Goal: Task Accomplishment & Management: Complete application form

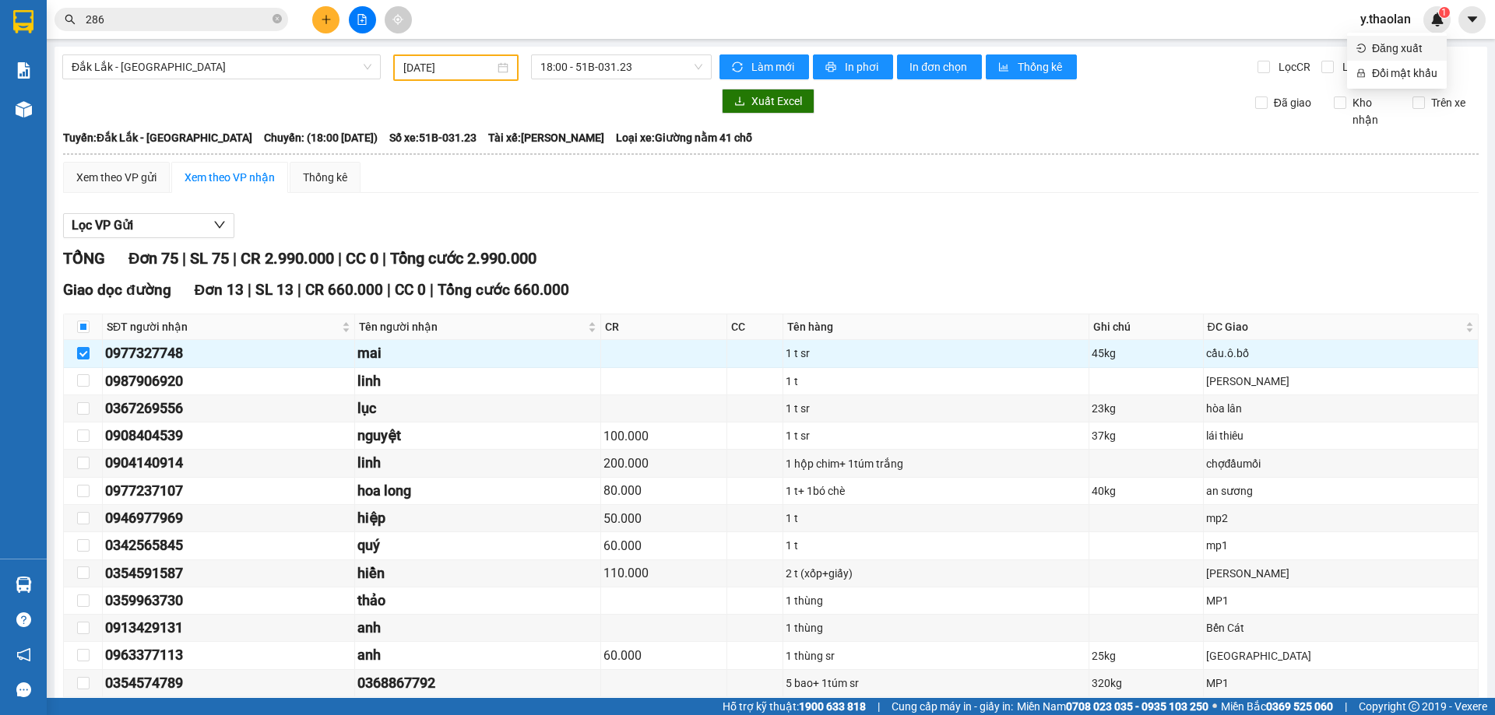
scroll to position [934, 0]
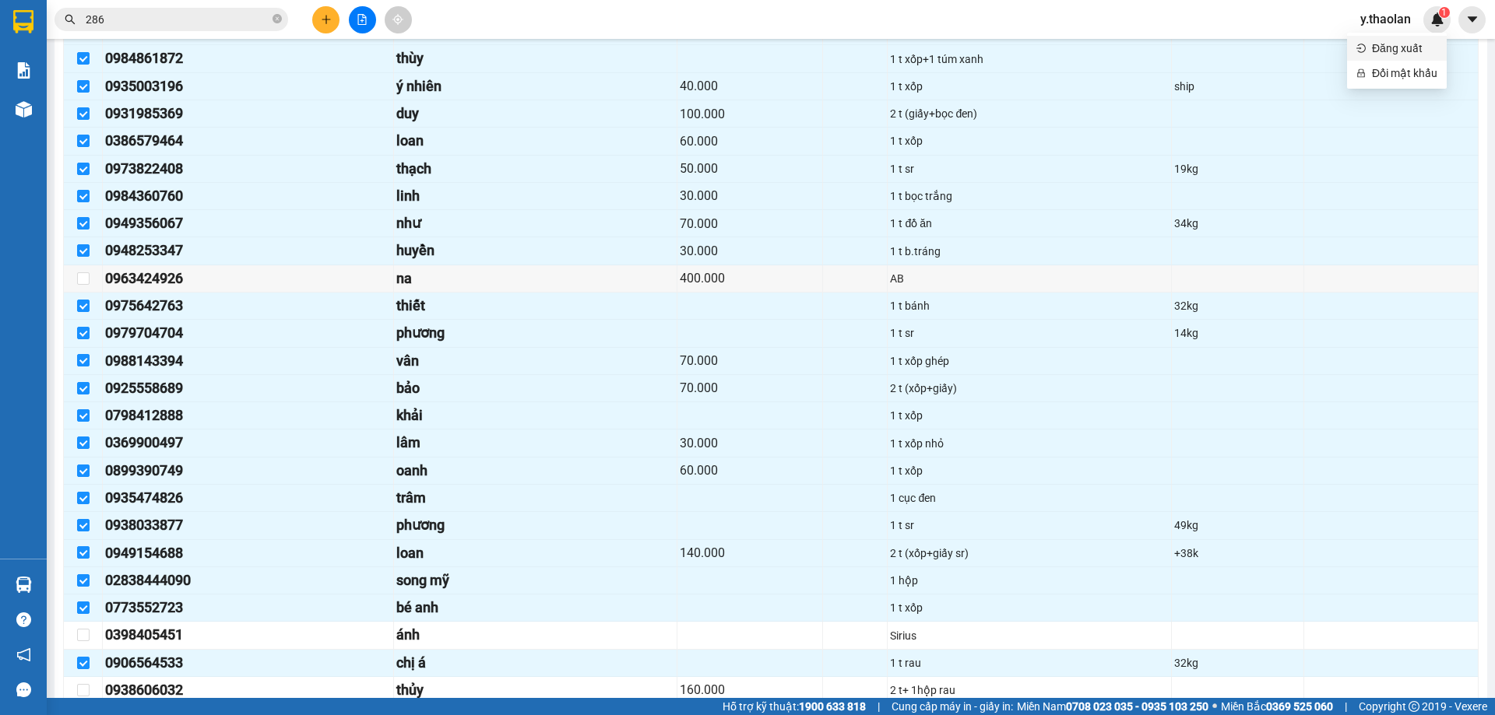
click at [1392, 41] on span "Đăng xuất" at bounding box center [1404, 48] width 65 height 17
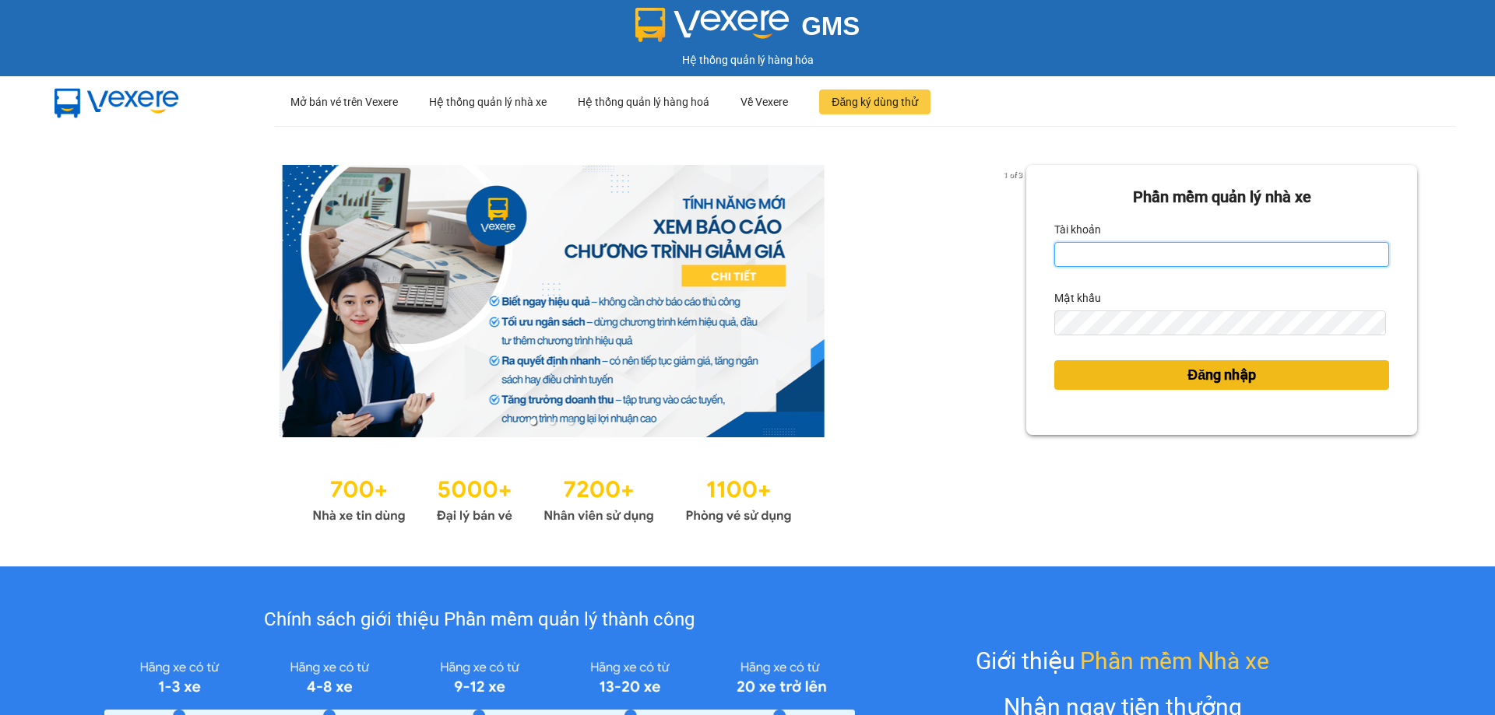
type input "dao.thaolan"
click at [1227, 388] on button "Đăng nhập" at bounding box center [1221, 375] width 335 height 30
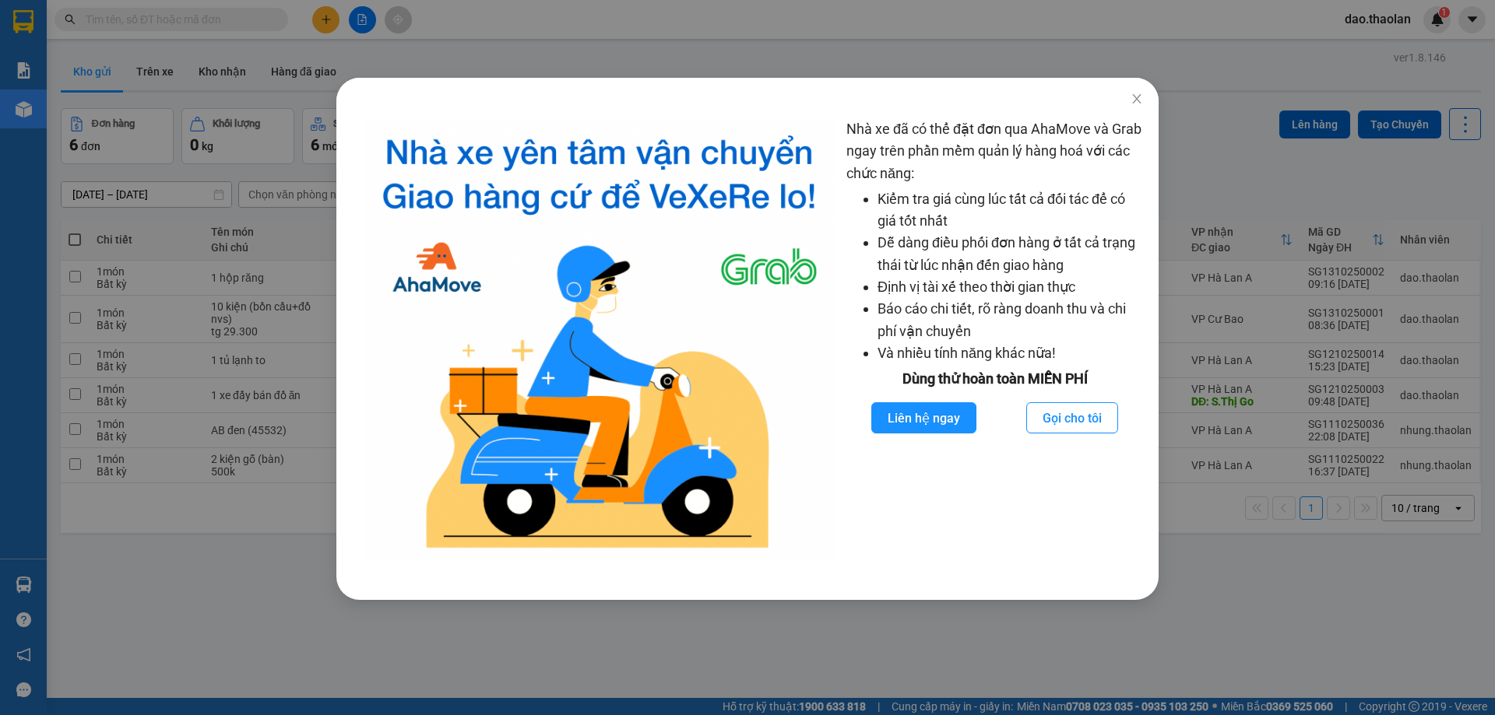
click at [95, 638] on div "Nhà xe đã có thể đặt đơn qua AhaMove và Grab ngay trên phần mềm quản lý hàng ho…" at bounding box center [747, 357] width 1495 height 715
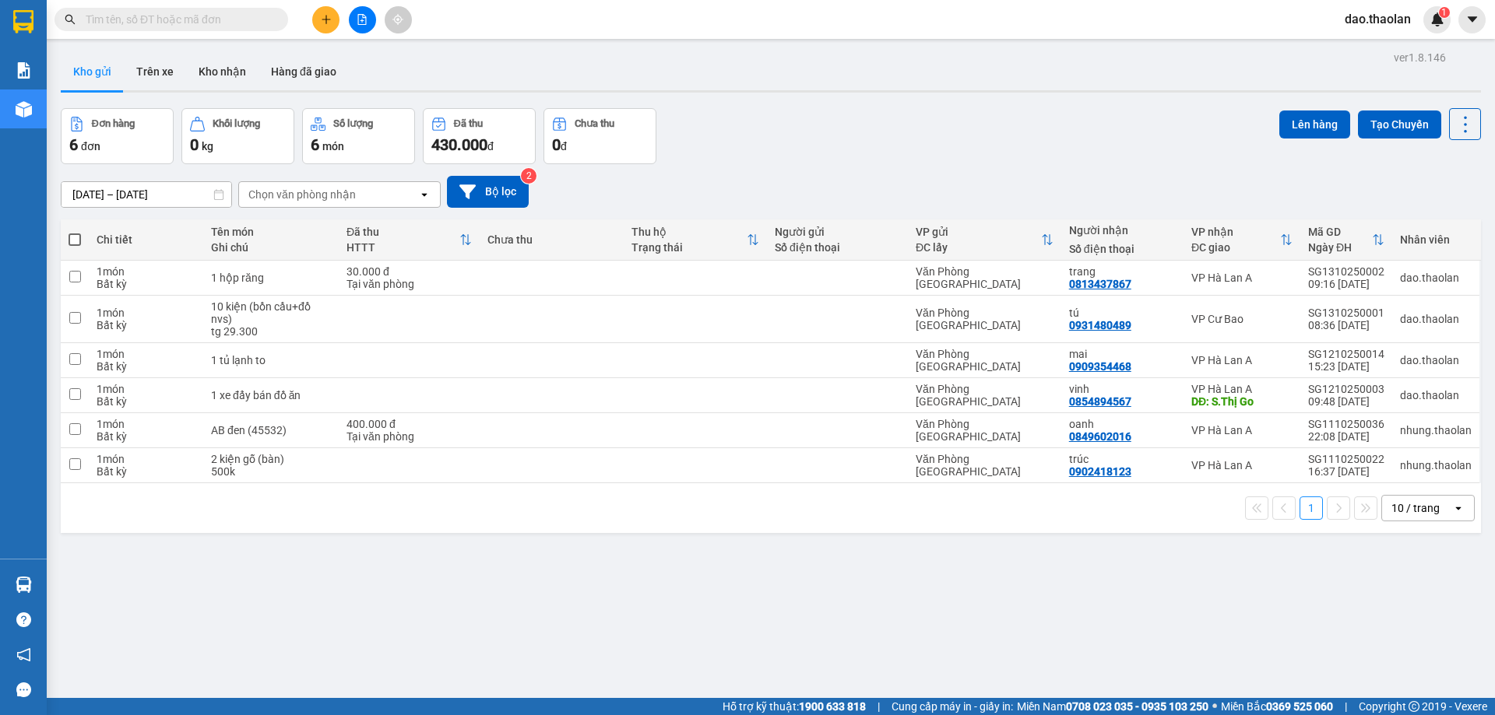
click at [177, 17] on input "text" at bounding box center [178, 19] width 184 height 17
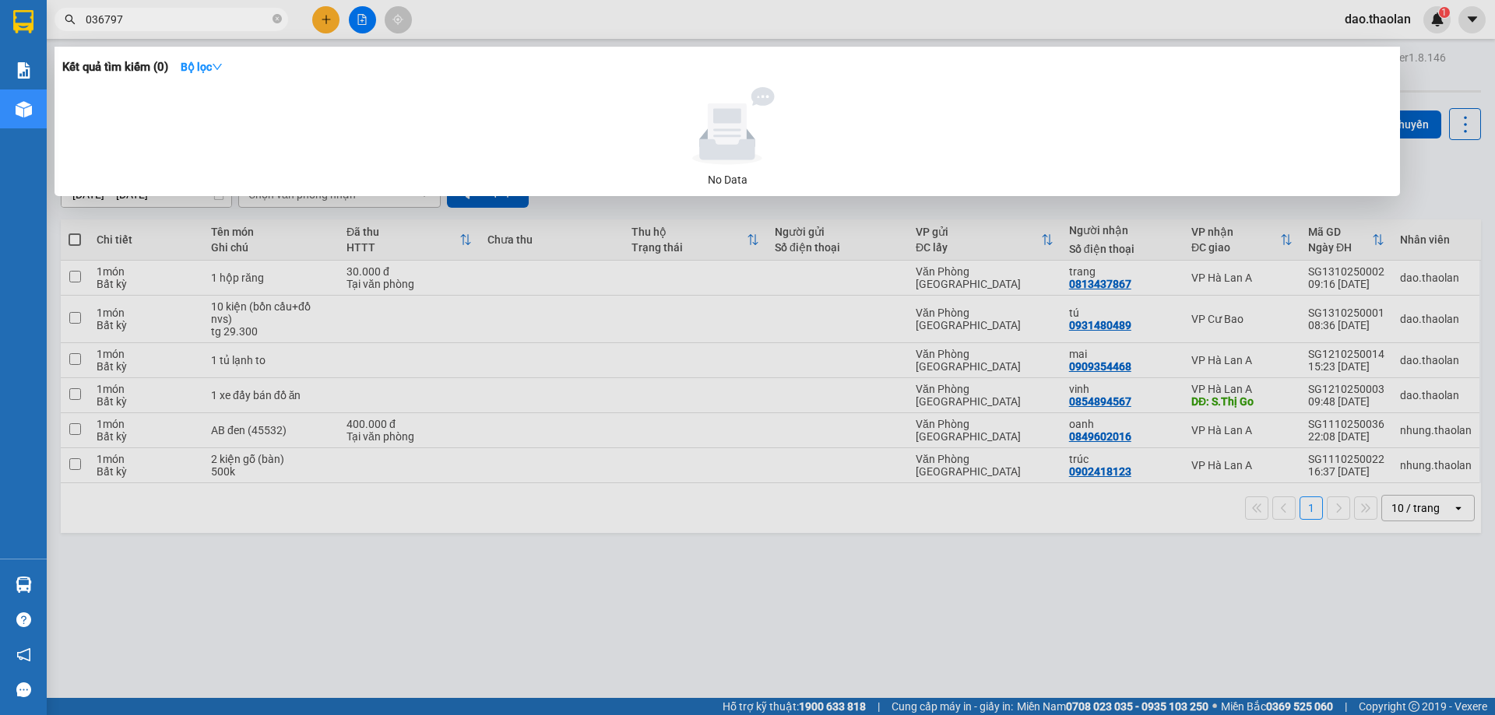
type input "0367979"
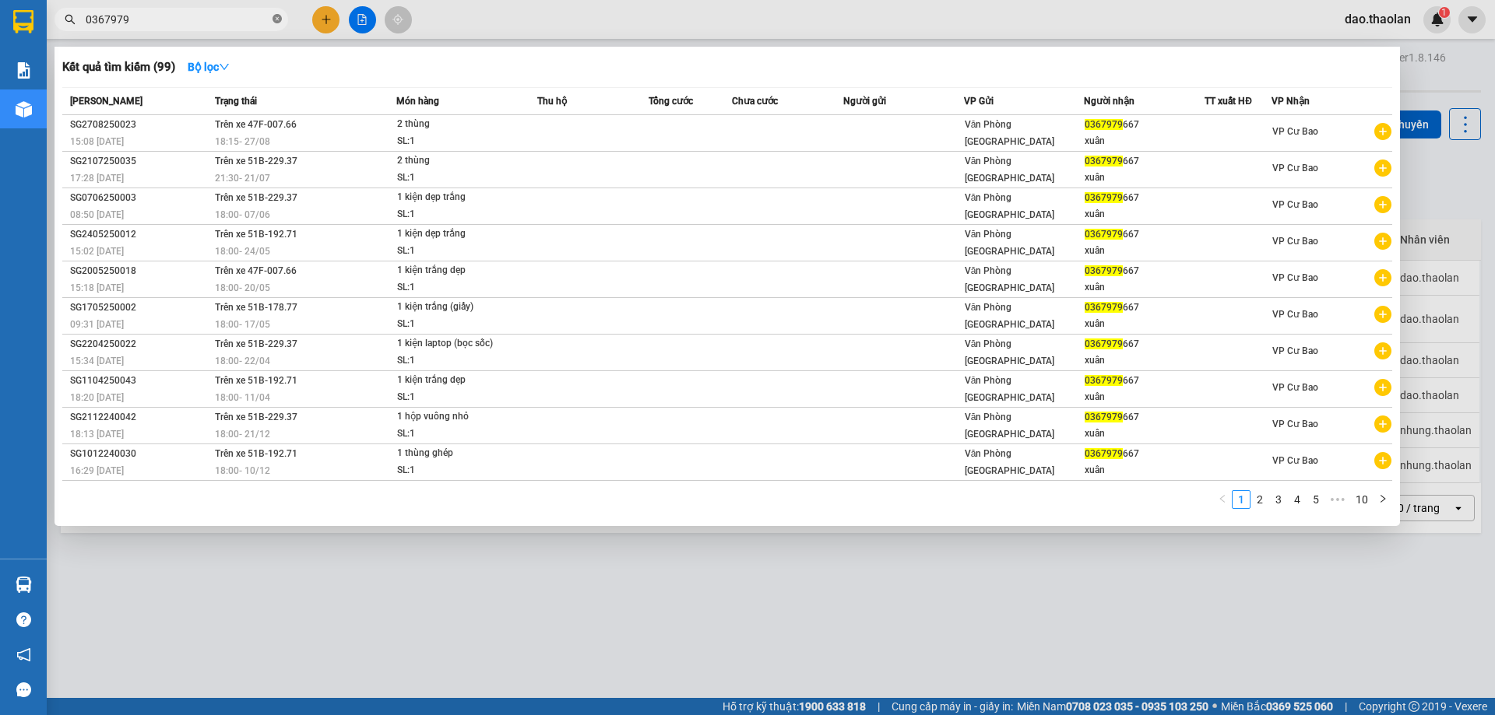
click at [274, 21] on icon "close-circle" at bounding box center [276, 18] width 9 height 9
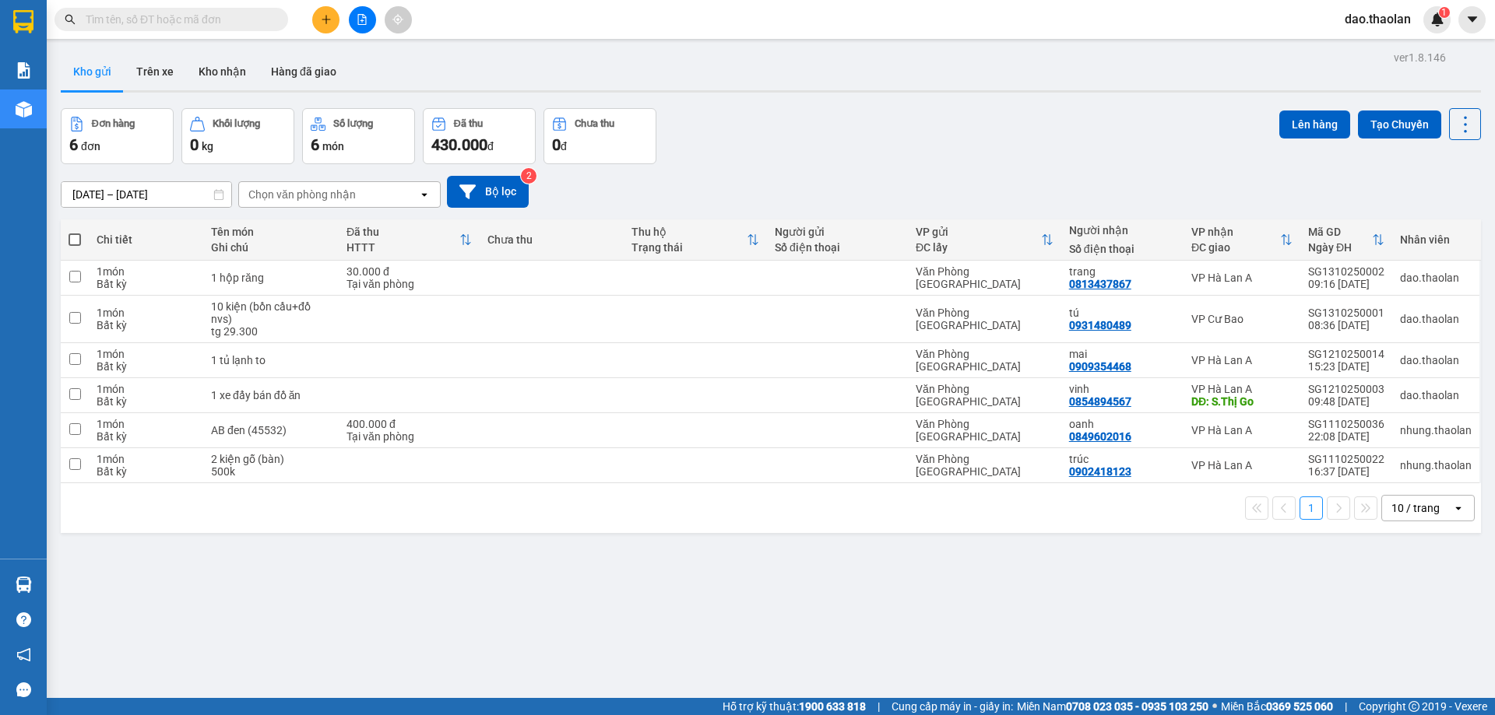
click at [767, 19] on div "Kết quả tìm kiếm ( 99 ) Bộ lọc Mã ĐH Trạng thái Món hàng Thu hộ Tổng cước Chưa …" at bounding box center [747, 19] width 1495 height 39
click at [1393, 496] on div "10 / trang" at bounding box center [1417, 508] width 70 height 25
click at [1416, 464] on div "100 / trang" at bounding box center [1415, 474] width 93 height 28
click at [191, 20] on input "text" at bounding box center [178, 19] width 184 height 17
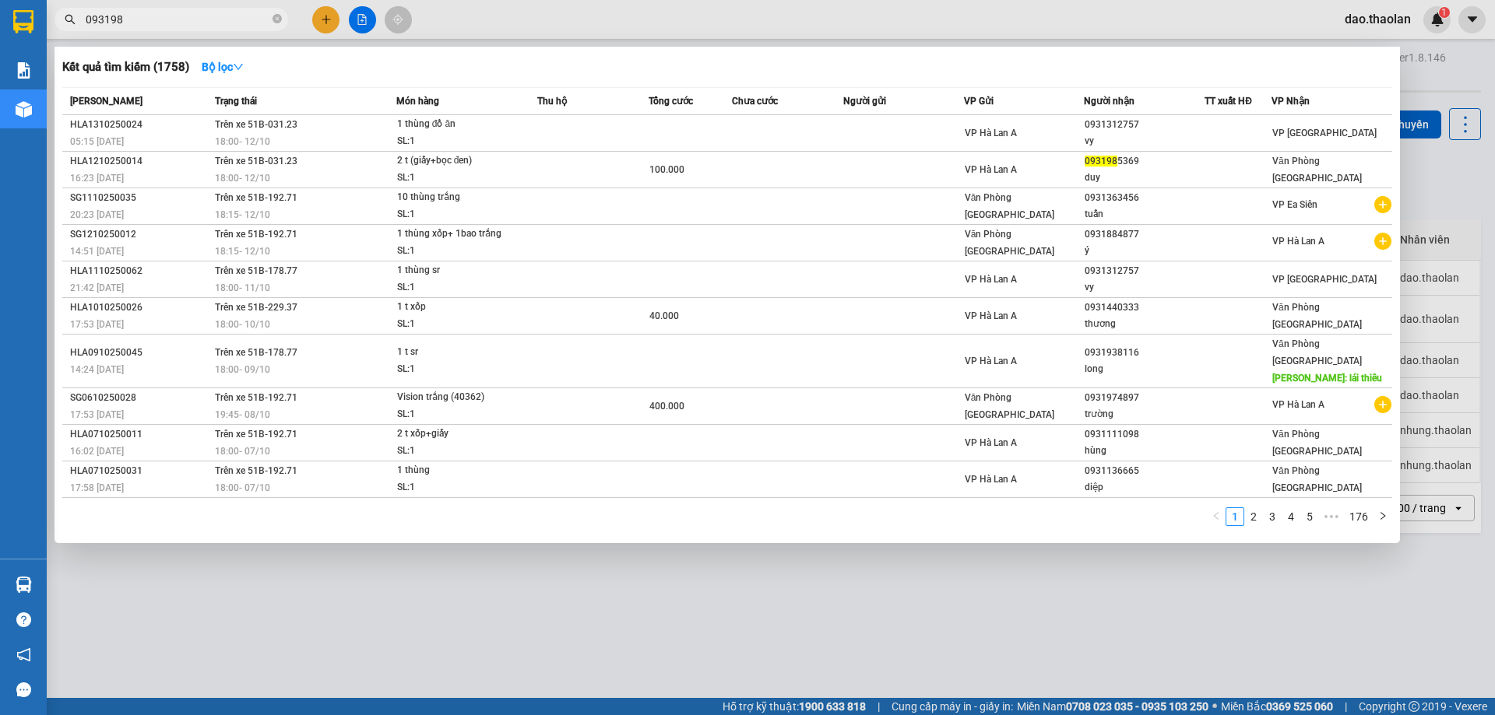
type input "0931985"
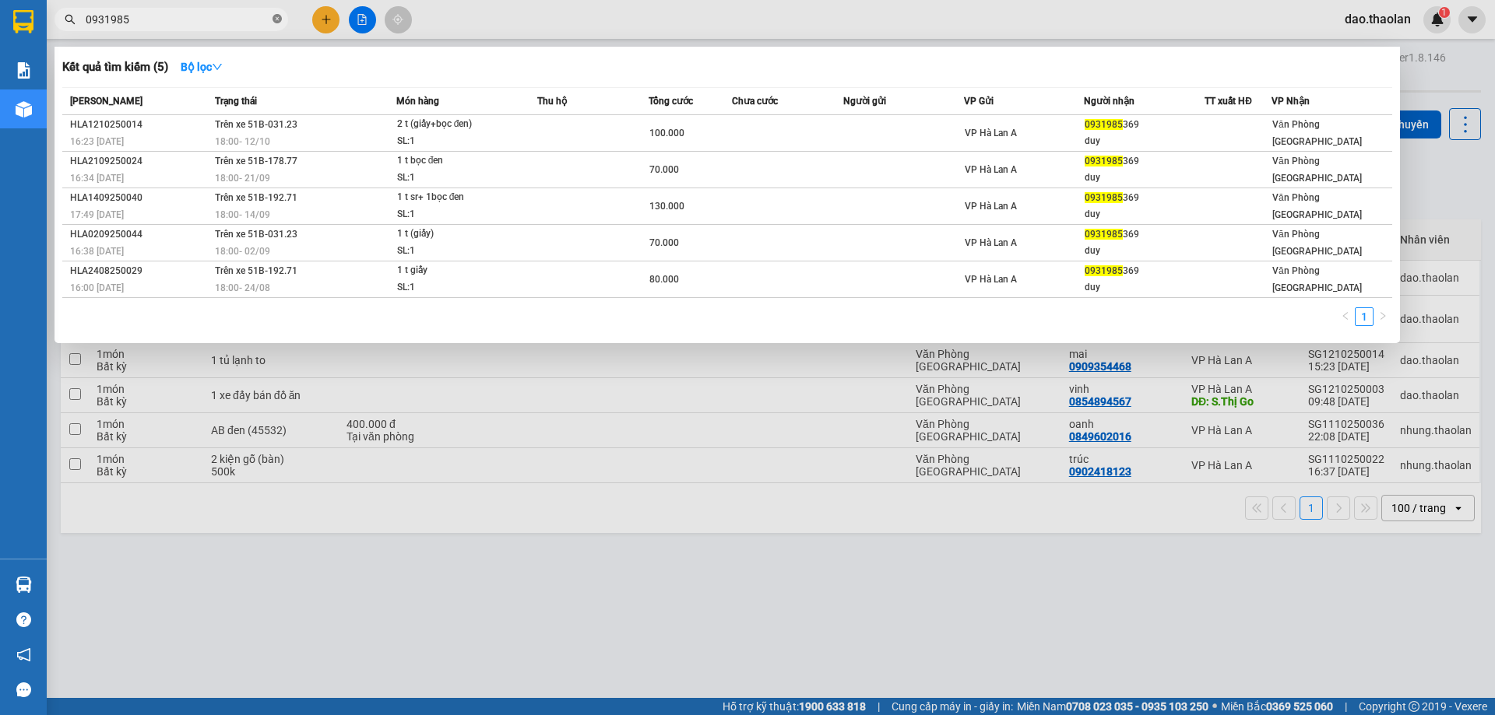
click at [276, 16] on icon "close-circle" at bounding box center [276, 18] width 9 height 9
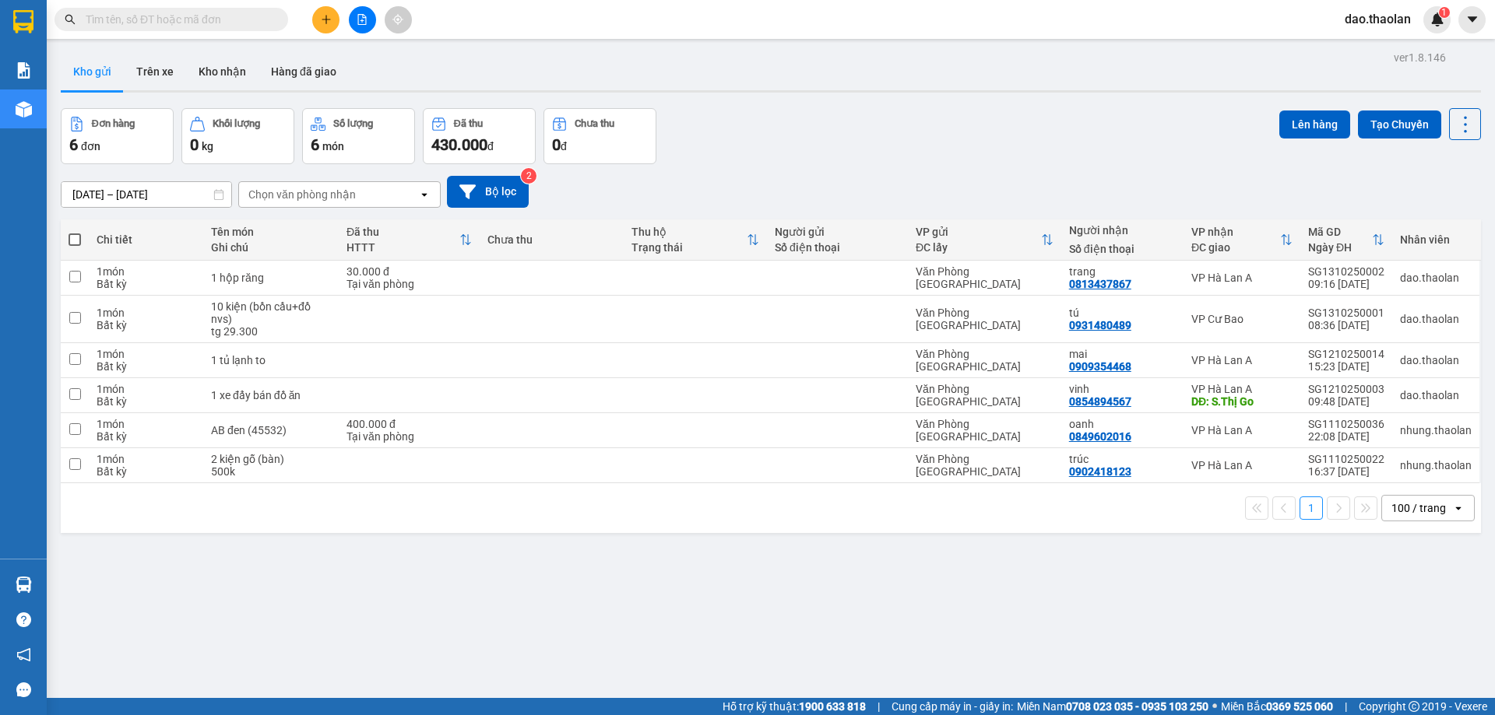
click at [314, 29] on div at bounding box center [362, 19] width 117 height 27
click at [321, 24] on icon "plus" at bounding box center [326, 19] width 11 height 11
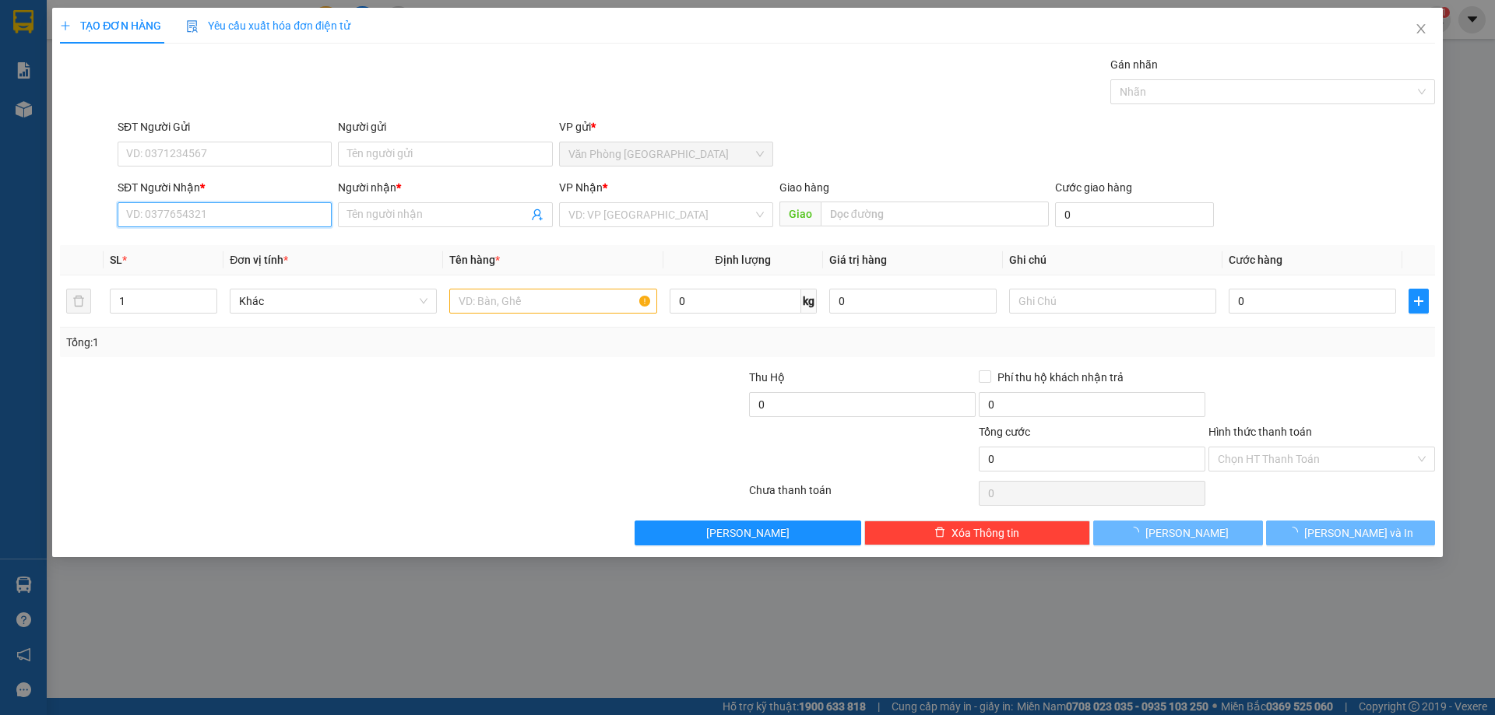
click at [217, 216] on input "SĐT Người Nhận *" at bounding box center [225, 214] width 214 height 25
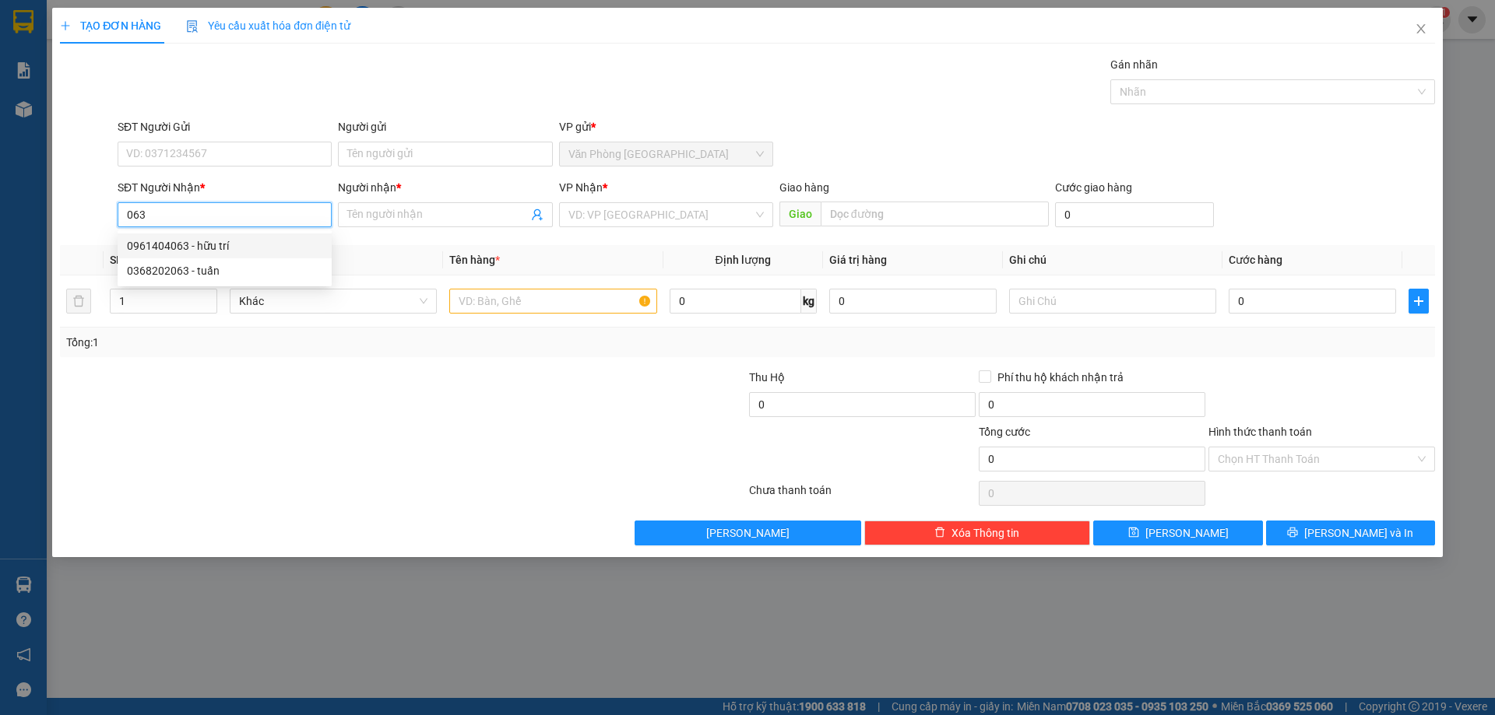
drag, startPoint x: 202, startPoint y: 235, endPoint x: 359, endPoint y: 248, distance: 157.7
click at [204, 236] on div "0961404063 - hữu trí" at bounding box center [225, 246] width 214 height 25
type input "0961404063"
type input "hữu trí"
type input "0961404063"
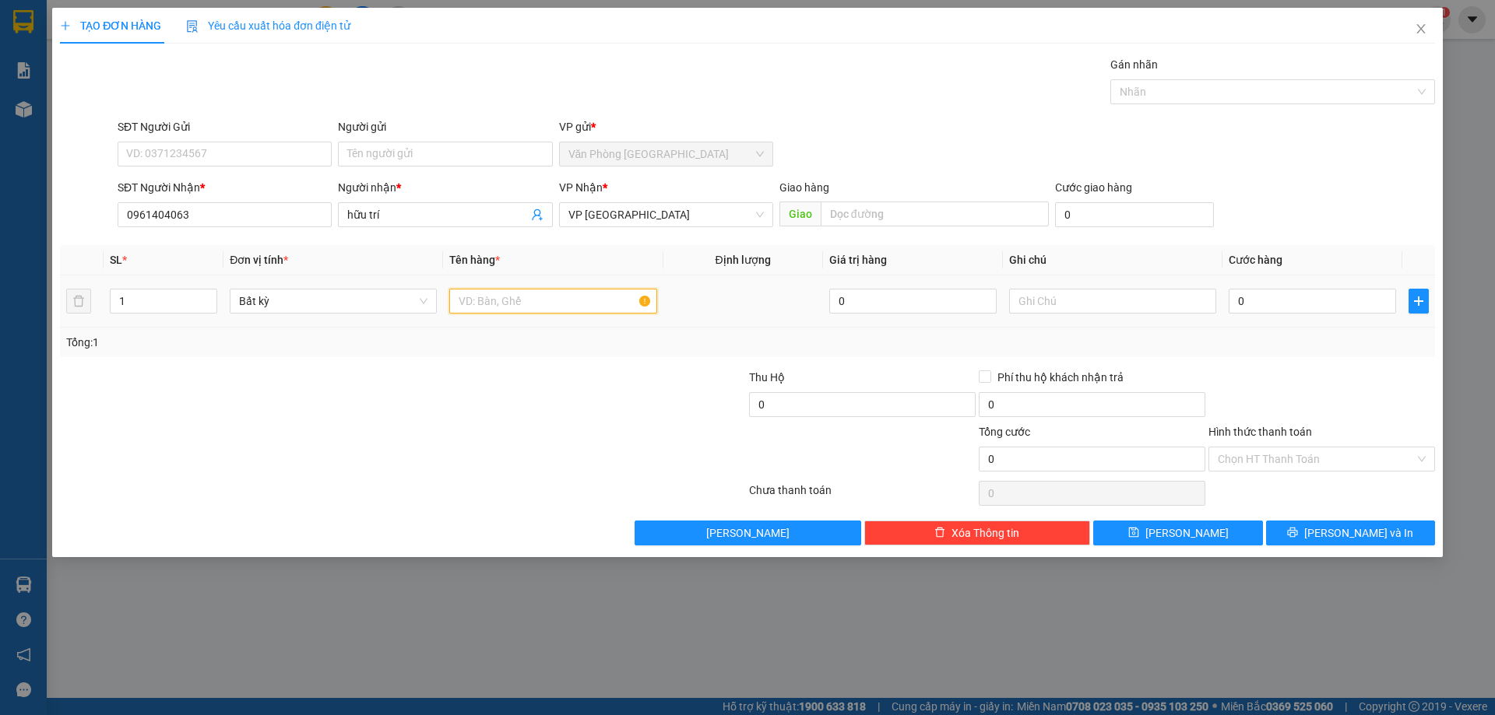
click at [585, 298] on input "text" at bounding box center [552, 301] width 207 height 25
type input "1"
type input "4 bao"
click at [1145, 293] on input "text" at bounding box center [1112, 301] width 207 height 25
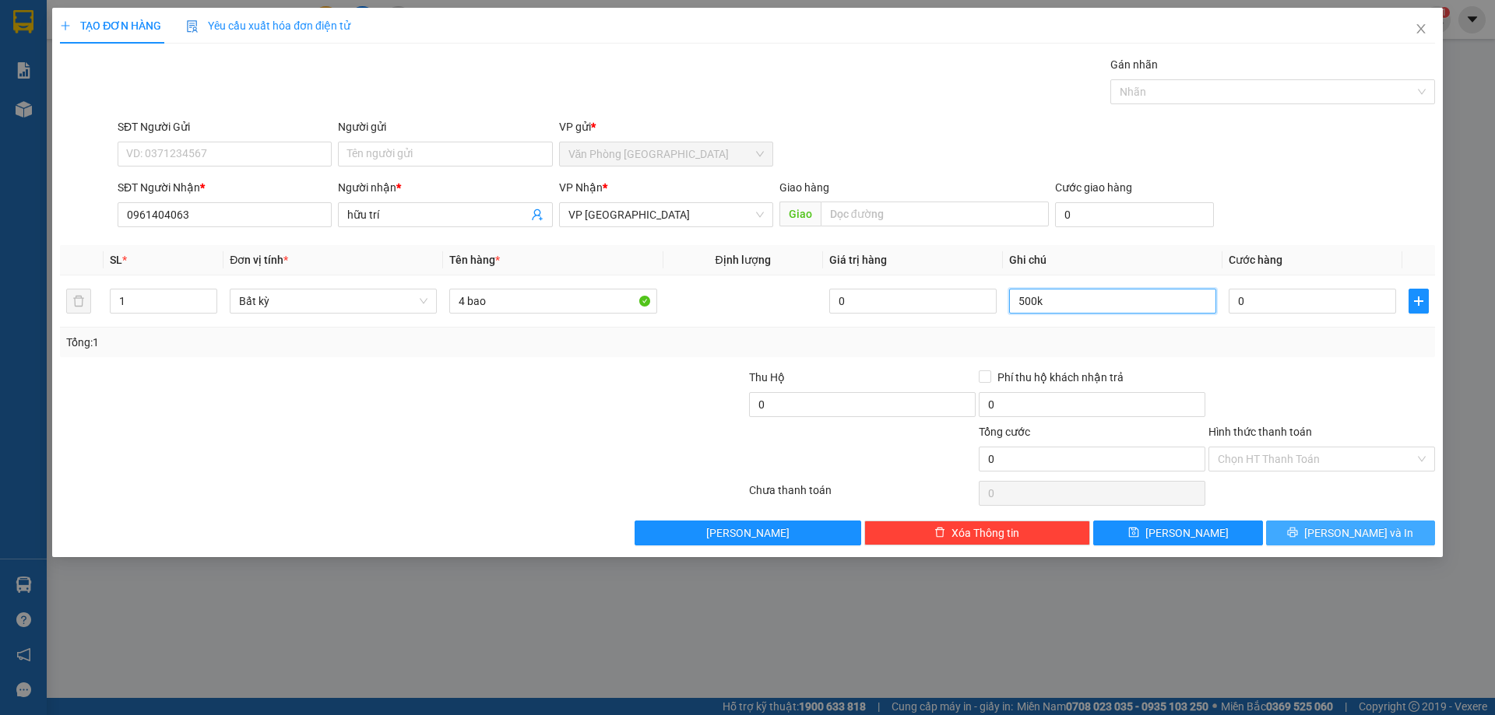
type input "500k"
click at [1298, 534] on icon "printer" at bounding box center [1293, 533] width 10 height 10
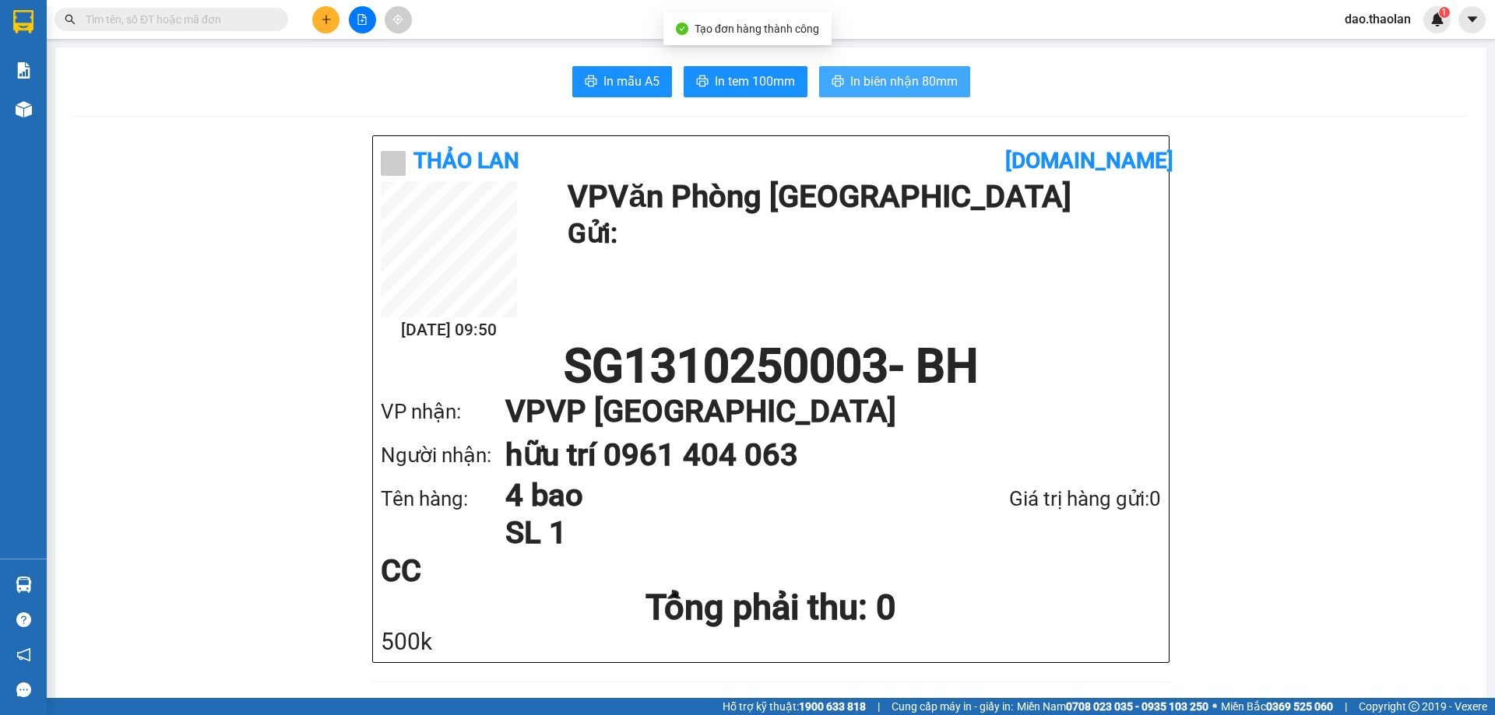
click at [870, 76] on span "In biên nhận 80mm" at bounding box center [903, 81] width 107 height 19
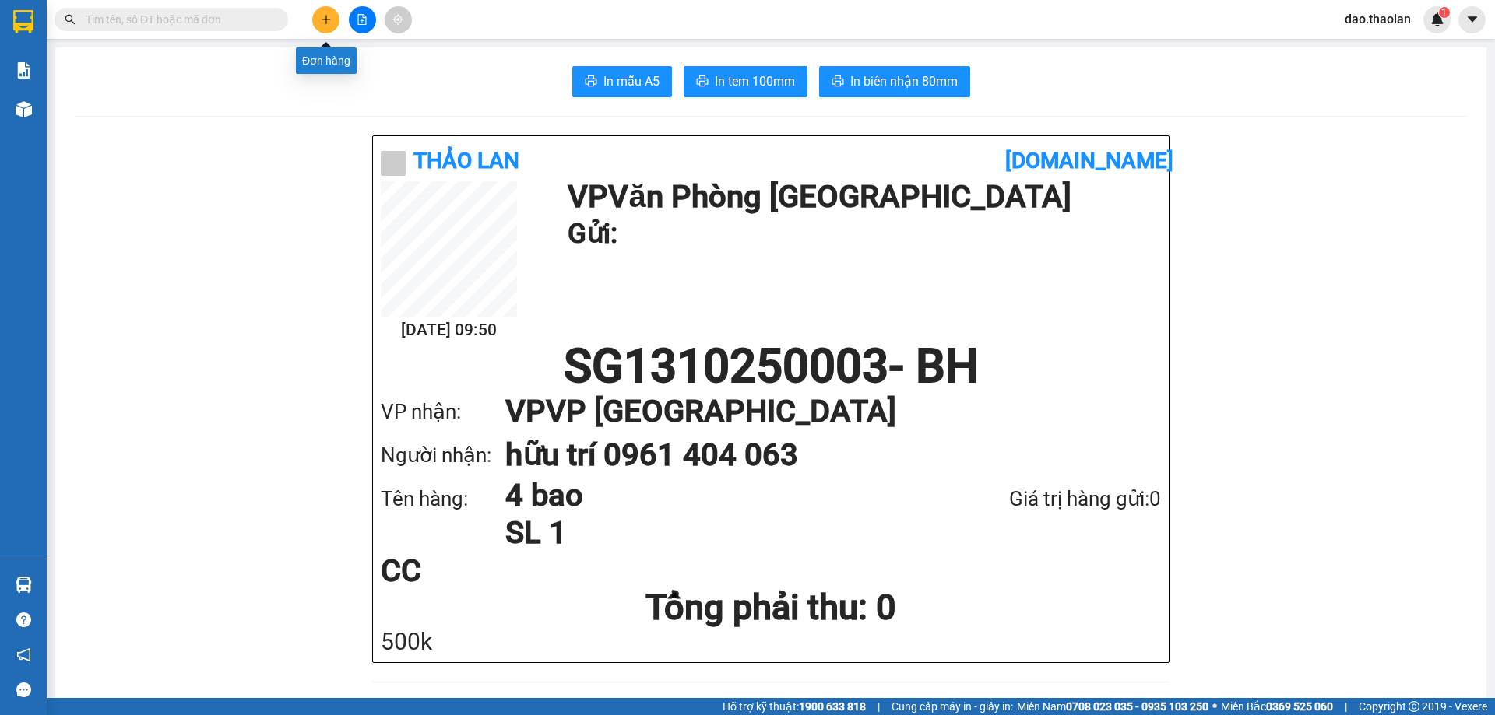
click at [318, 15] on button at bounding box center [325, 19] width 27 height 27
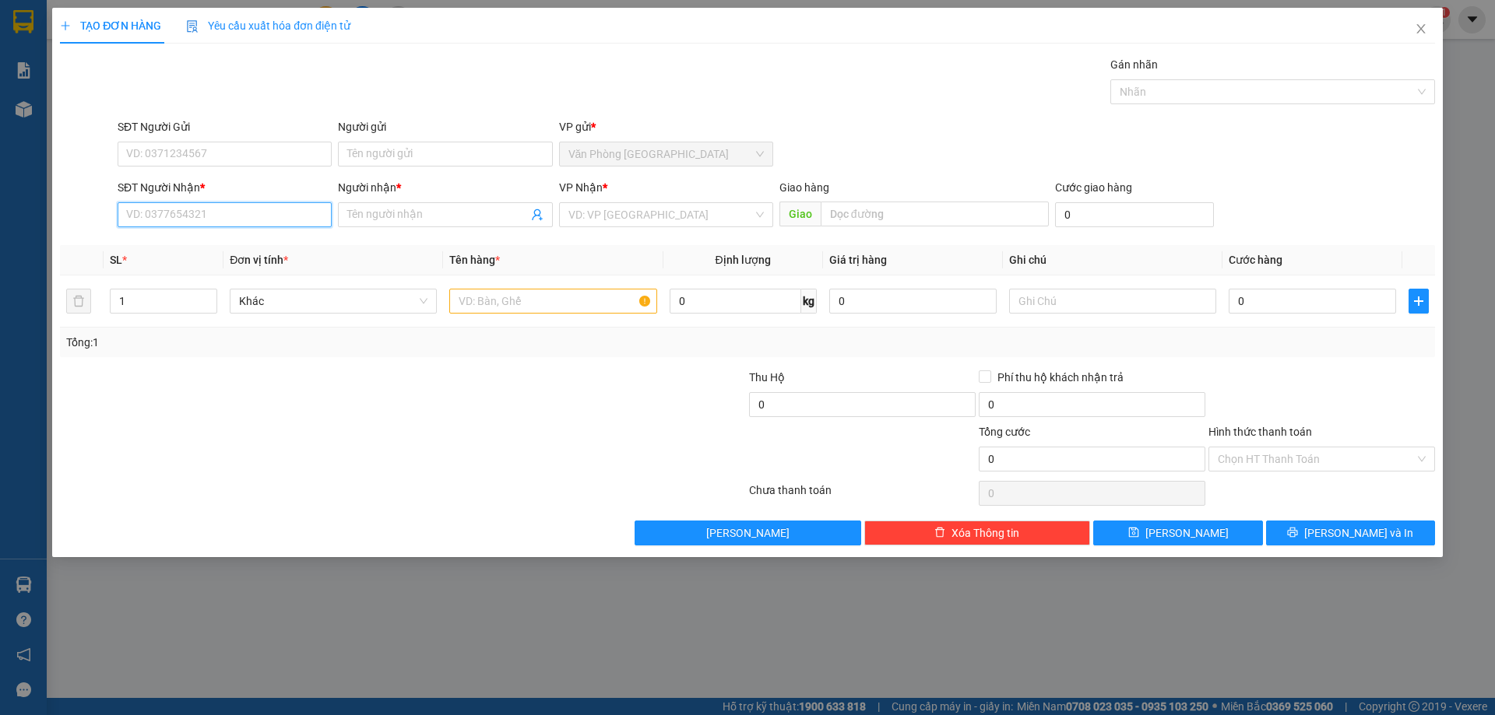
click at [189, 206] on input "SĐT Người Nhận *" at bounding box center [225, 214] width 214 height 25
click at [288, 237] on div "0946286647 - [GEOGRAPHIC_DATA]" at bounding box center [224, 245] width 195 height 17
type input "0946286647"
type input "[PERSON_NAME]"
type input "0946286647"
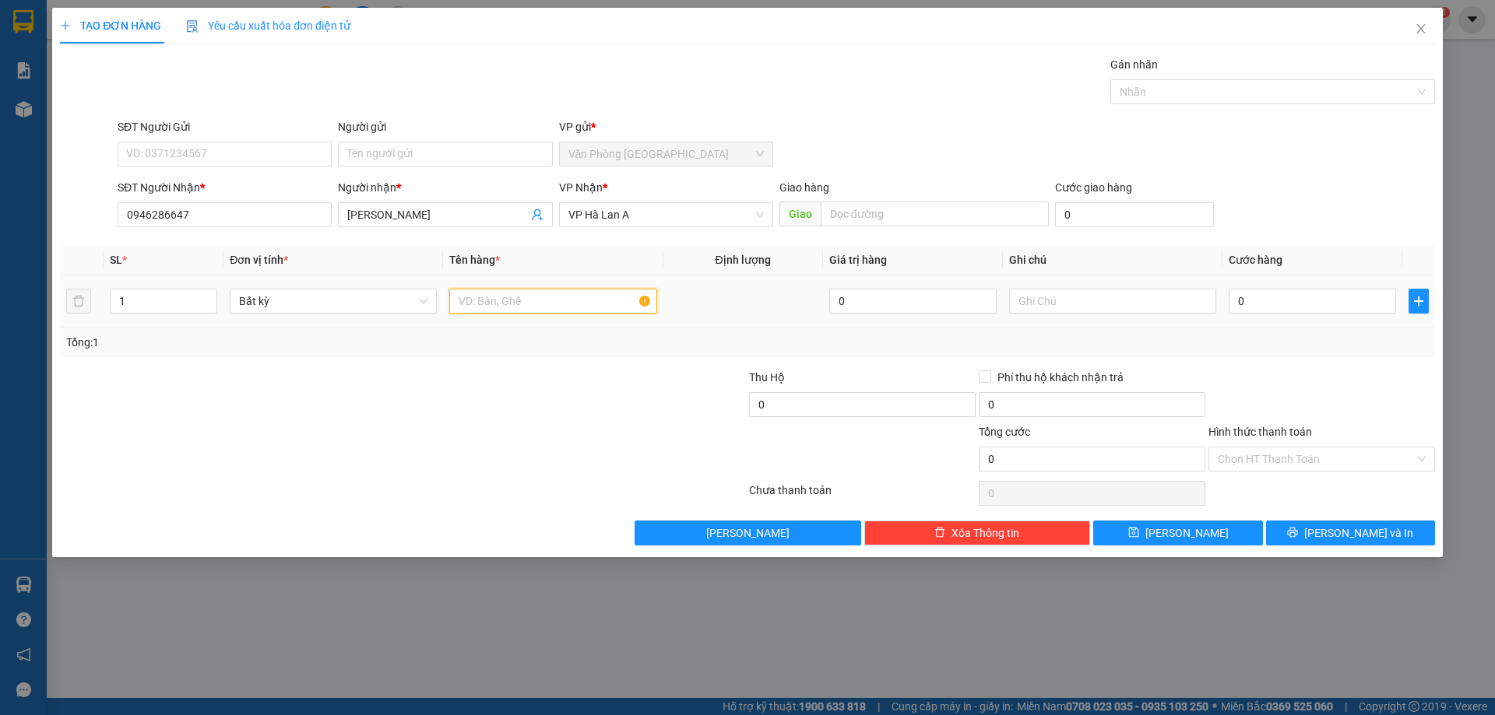
click at [512, 304] on input "text" at bounding box center [552, 301] width 207 height 25
type input "1 cục đen (thảm)"
click at [1273, 297] on input "0" at bounding box center [1311, 301] width 167 height 25
type input "3"
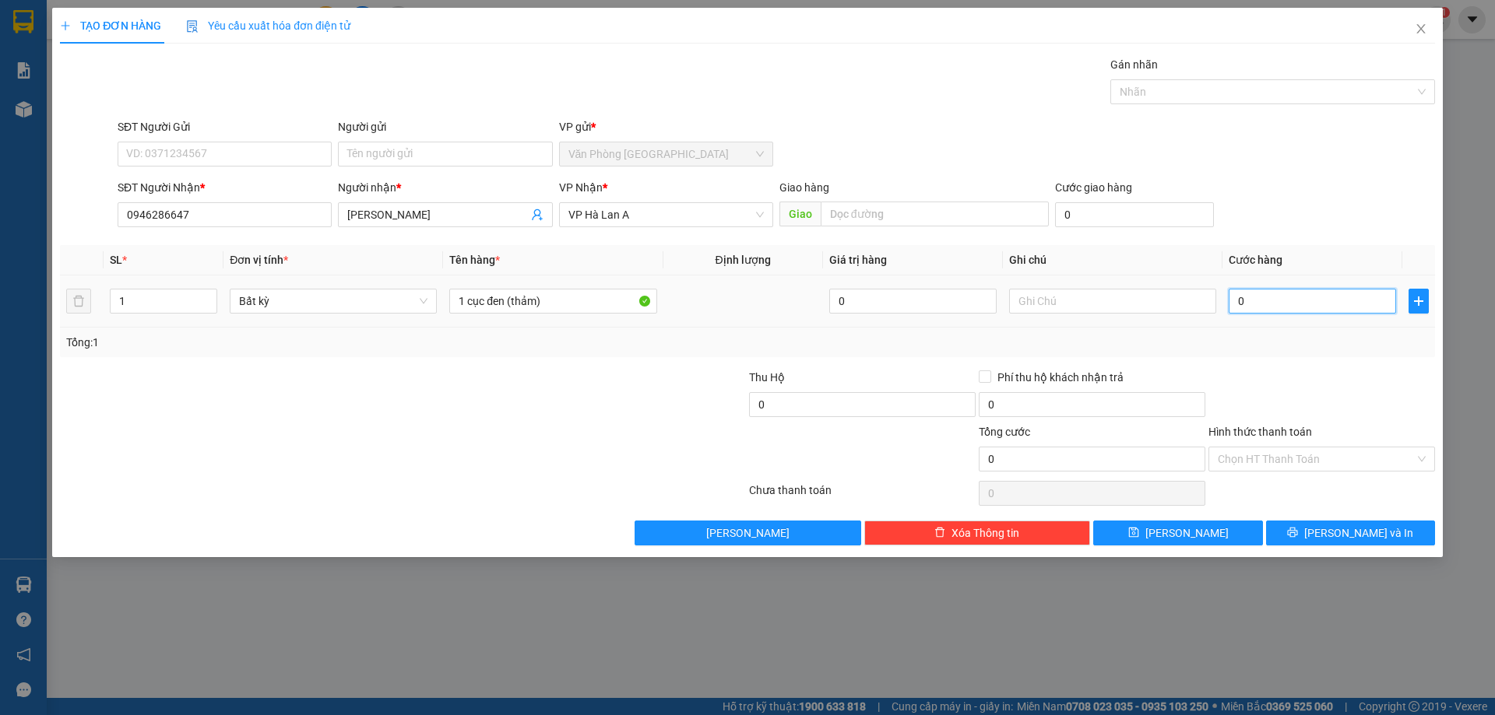
type input "3"
type input "30"
type input "30.000"
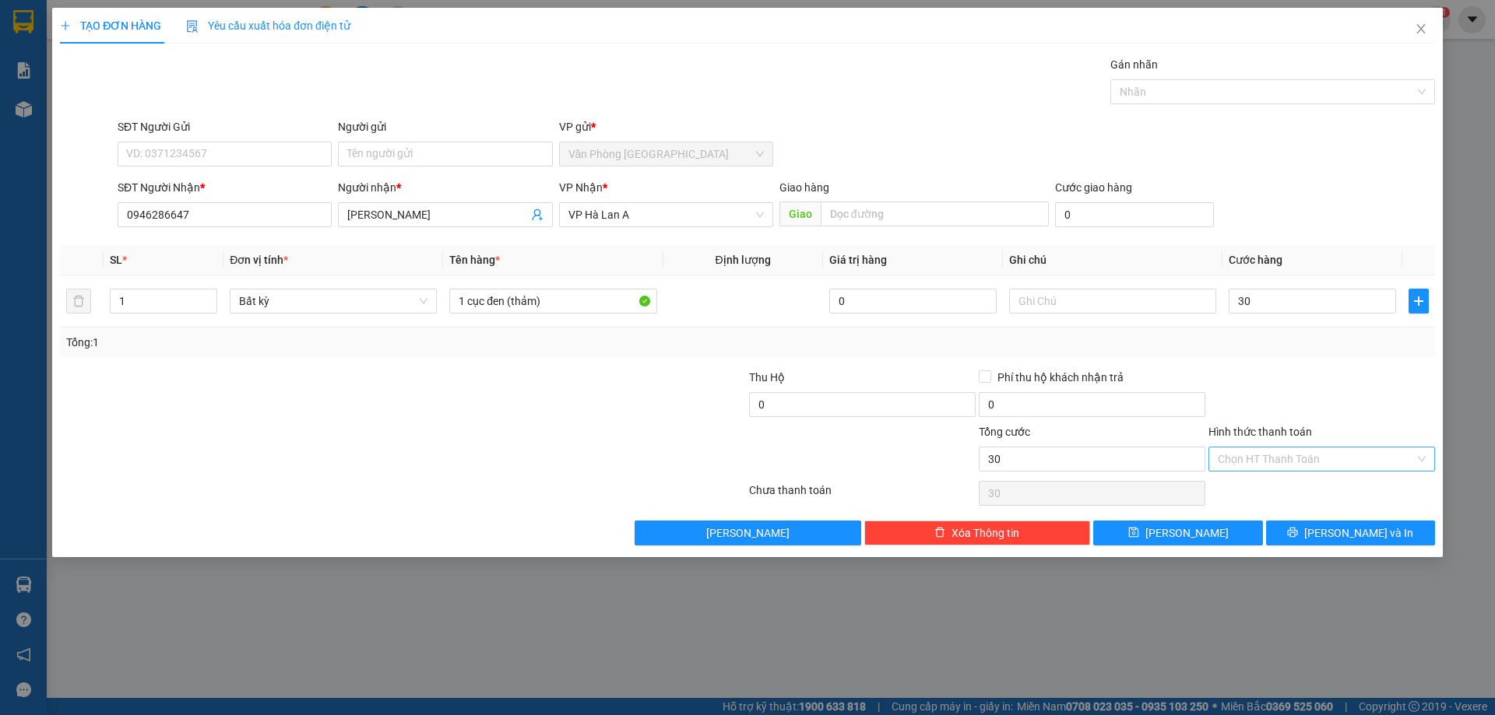
type input "30.000"
drag, startPoint x: 1330, startPoint y: 460, endPoint x: 1323, endPoint y: 466, distance: 9.4
click at [1327, 462] on input "Hình thức thanh toán" at bounding box center [1315, 459] width 197 height 23
click at [1292, 494] on div "Tại văn phòng" at bounding box center [1321, 490] width 208 height 17
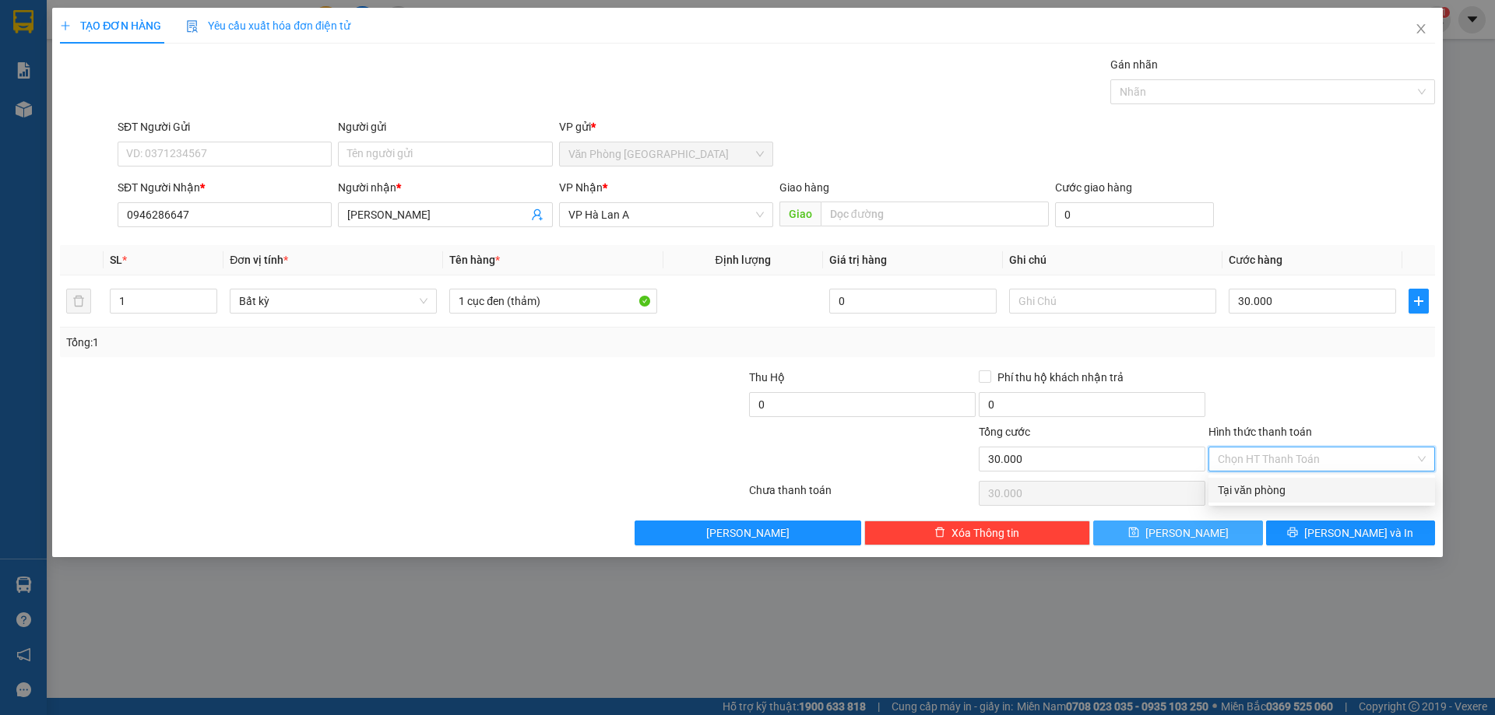
type input "0"
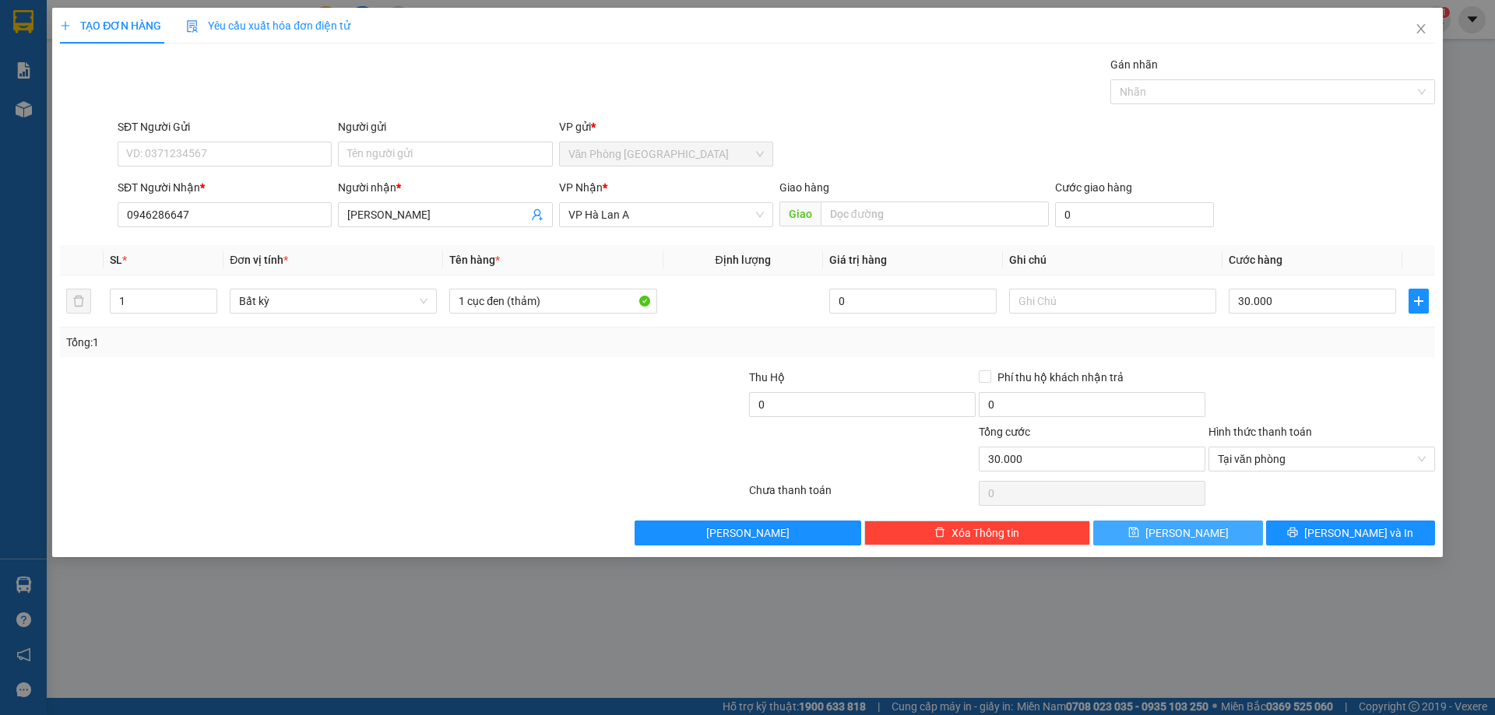
click at [1204, 543] on button "[PERSON_NAME]" at bounding box center [1177, 533] width 169 height 25
type input "0"
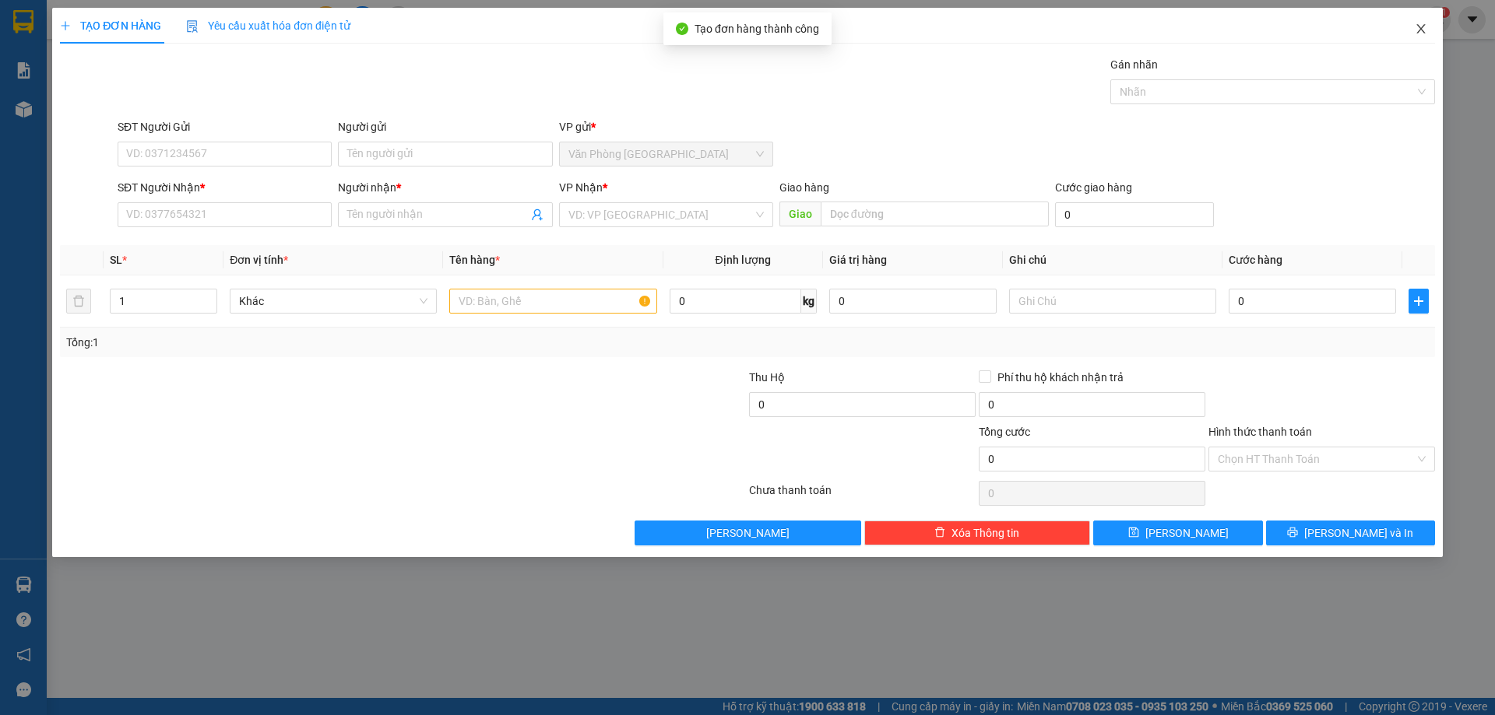
click at [1415, 19] on span "Close" at bounding box center [1421, 30] width 44 height 44
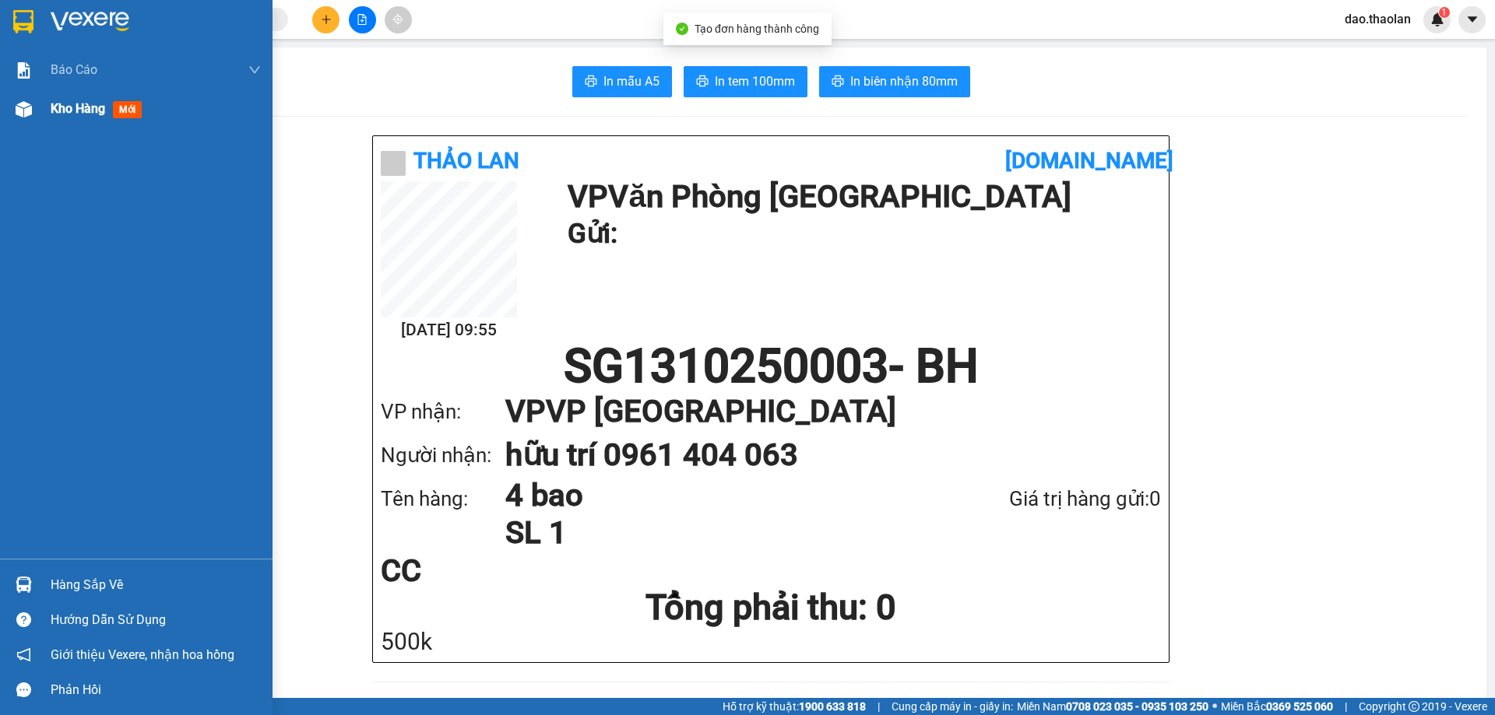
click at [56, 114] on span "Kho hàng" at bounding box center [78, 108] width 54 height 15
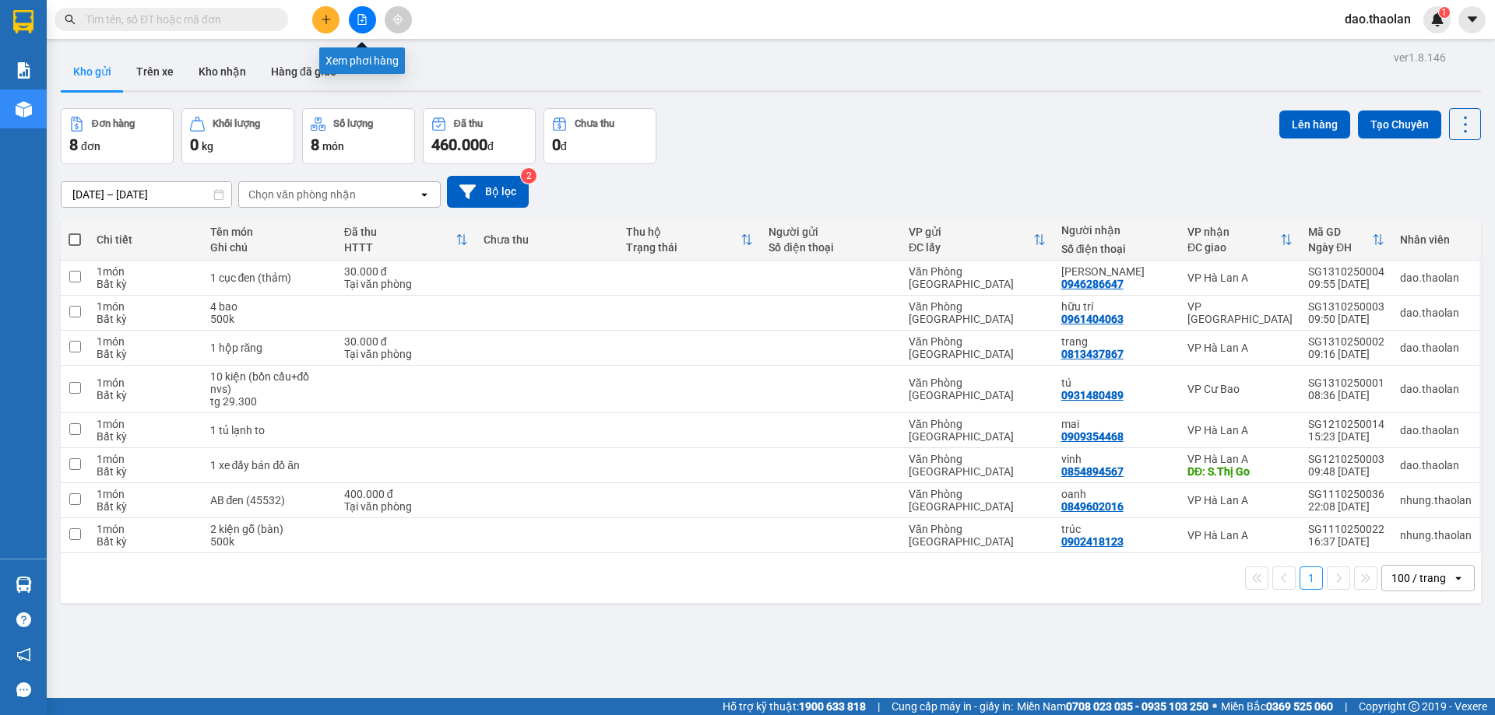
click at [361, 19] on icon "file-add" at bounding box center [362, 19] width 11 height 11
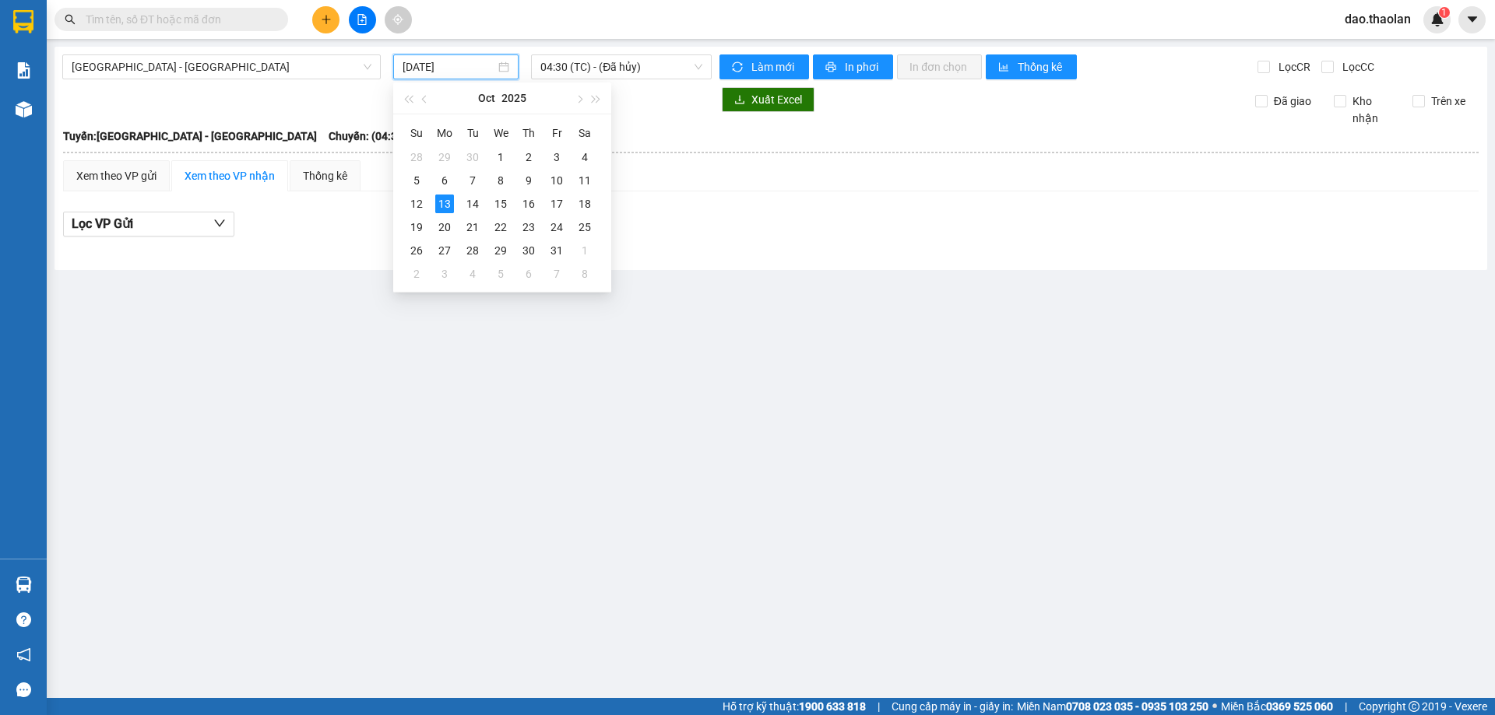
click at [418, 69] on input "[DATE]" at bounding box center [448, 66] width 93 height 17
click at [416, 201] on div "12" at bounding box center [416, 204] width 19 height 19
type input "[DATE]"
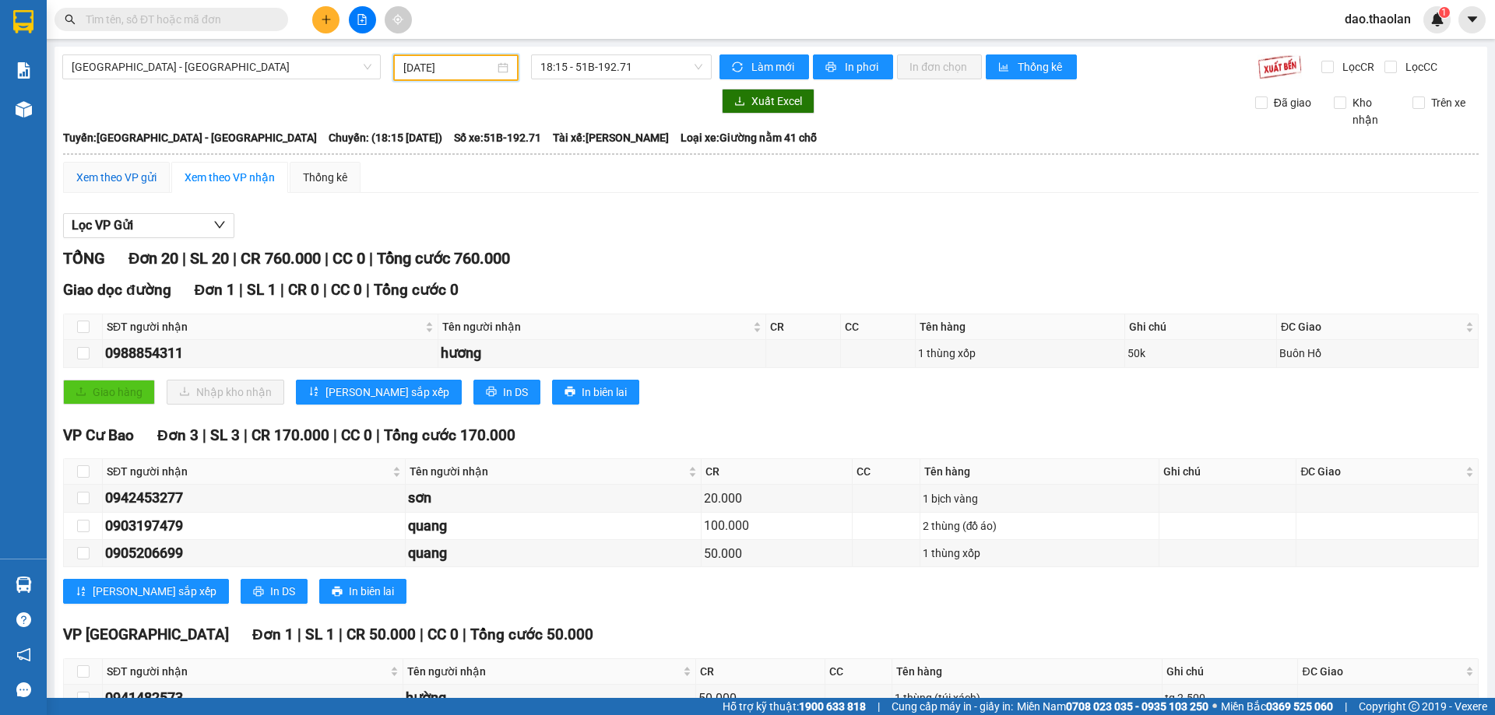
click at [144, 170] on div "Xem theo VP gửi" at bounding box center [116, 177] width 80 height 17
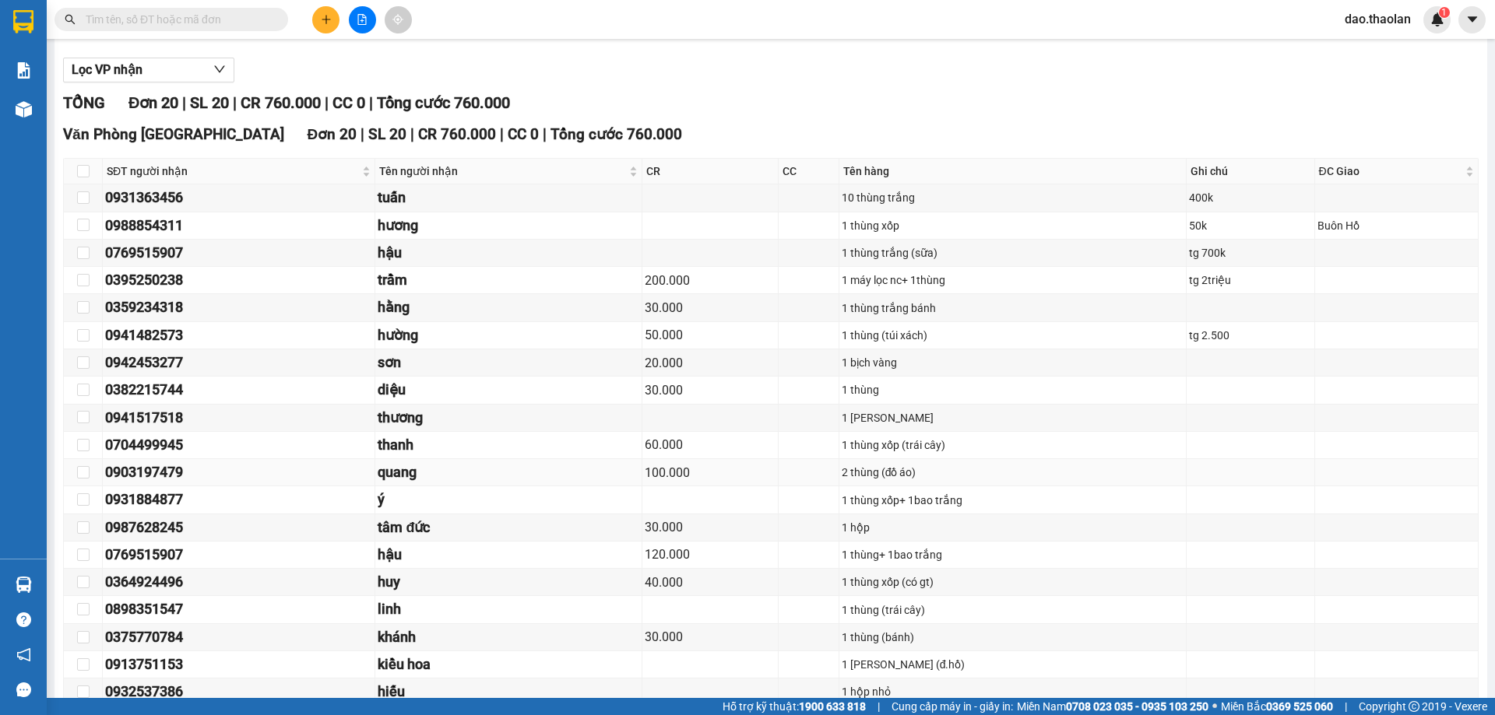
scroll to position [272, 0]
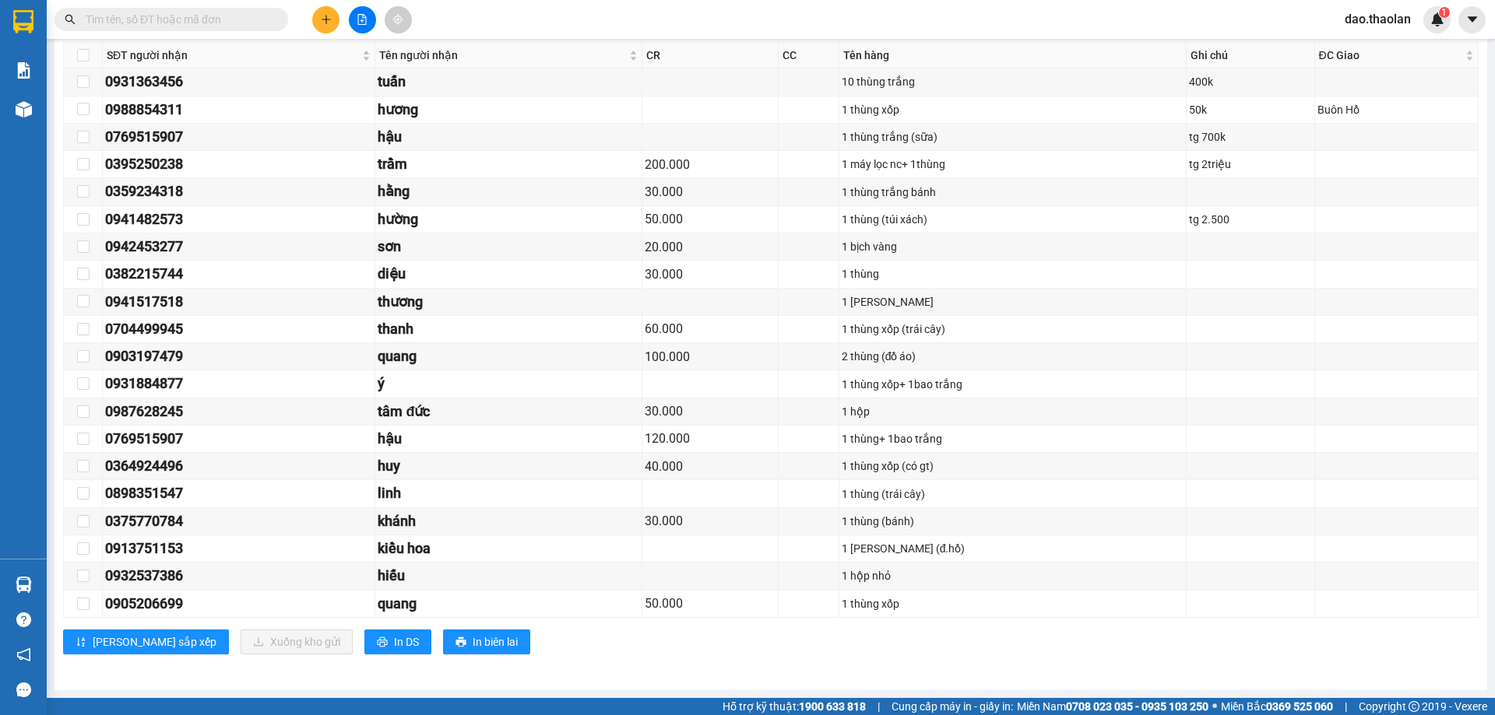
click at [214, 24] on input "text" at bounding box center [178, 19] width 184 height 17
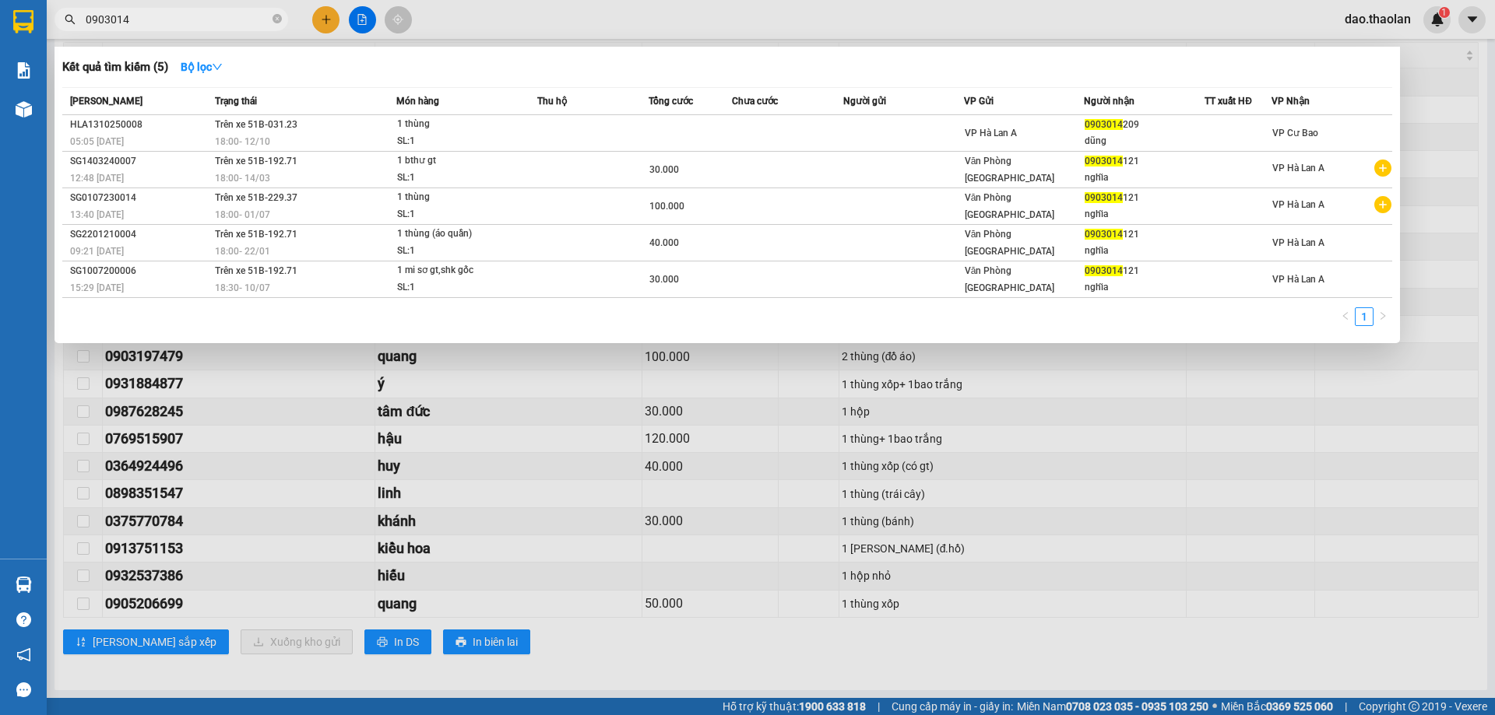
type input "0903014"
click at [580, 11] on div at bounding box center [747, 357] width 1495 height 715
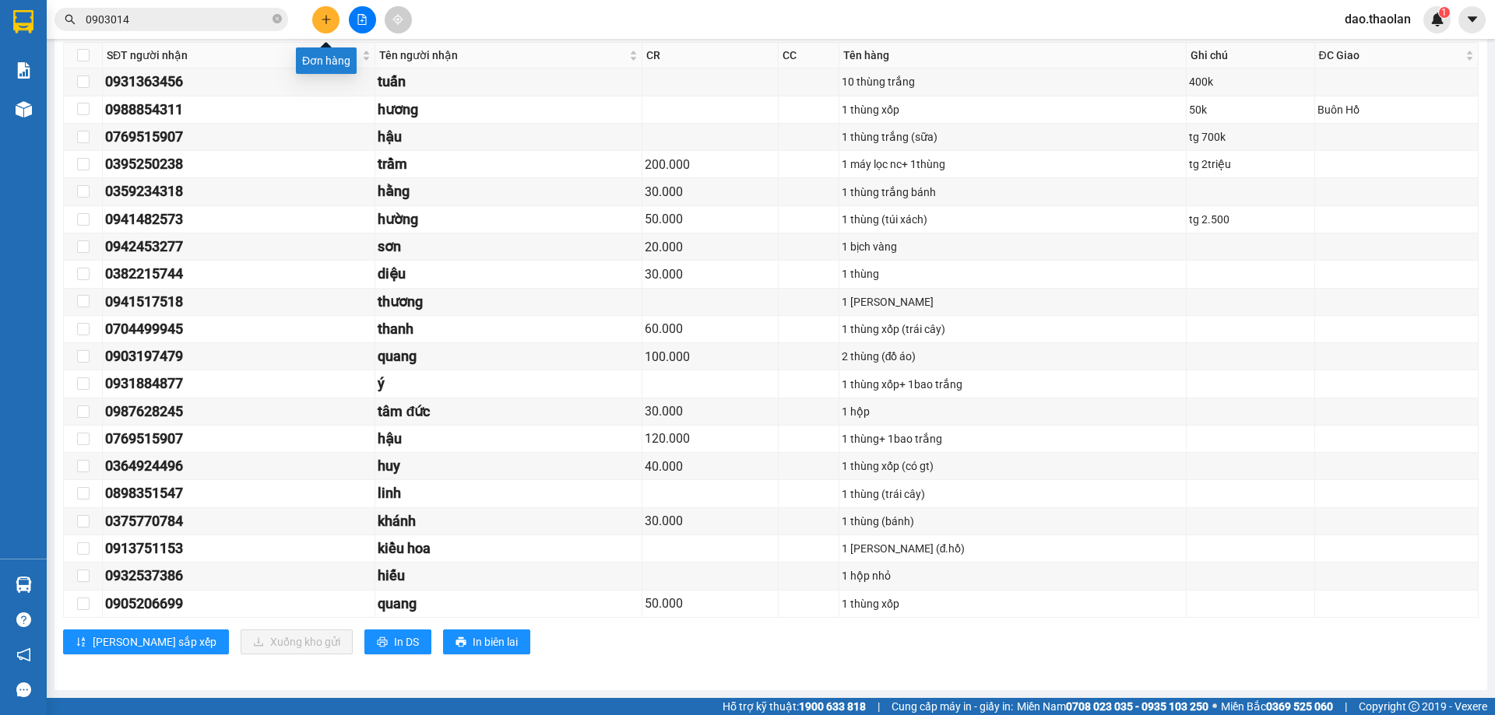
click at [321, 22] on icon "plus" at bounding box center [326, 19] width 11 height 11
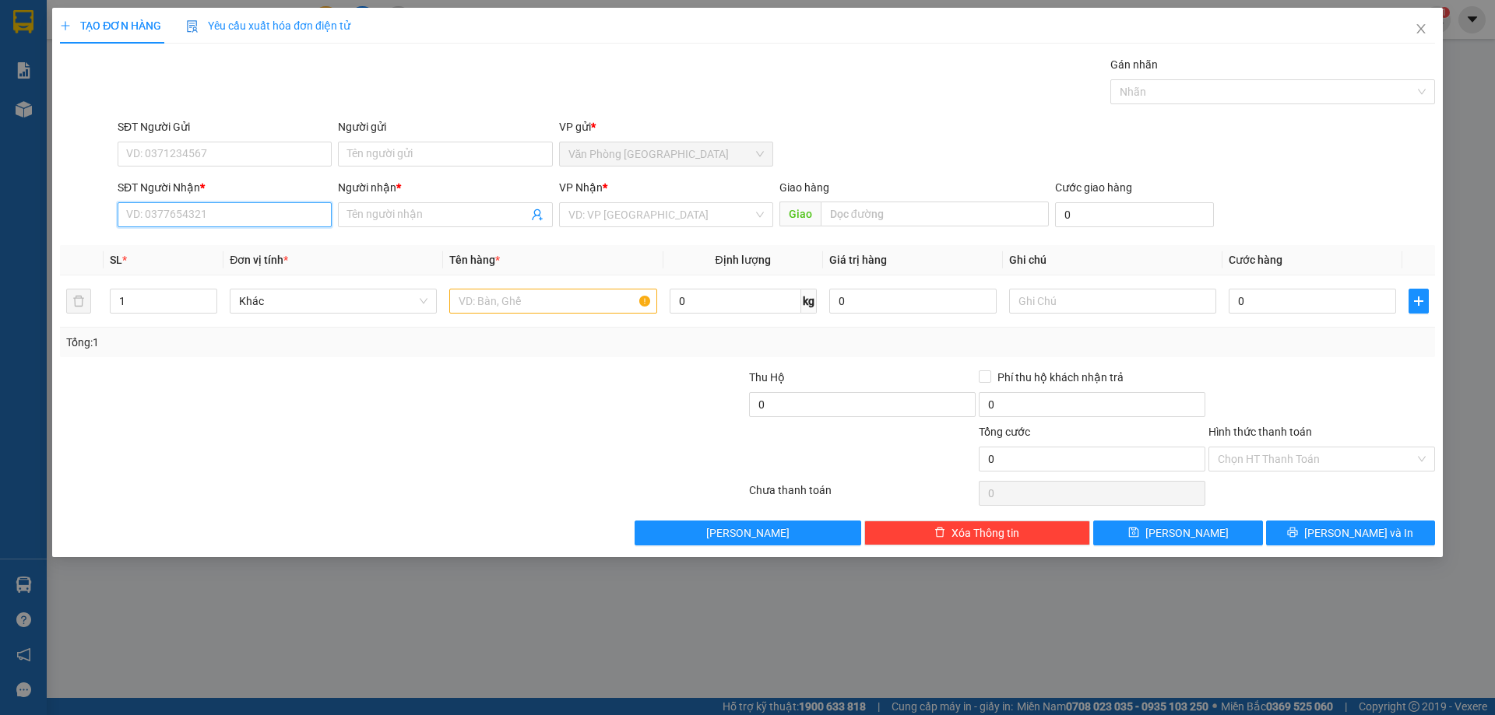
click at [207, 217] on input "SĐT Người Nhận *" at bounding box center [225, 214] width 214 height 25
click at [182, 254] on div "0905376561 - [PERSON_NAME]" at bounding box center [224, 245] width 195 height 17
type input "0905376561"
type input "vũ"
type input "0905376561"
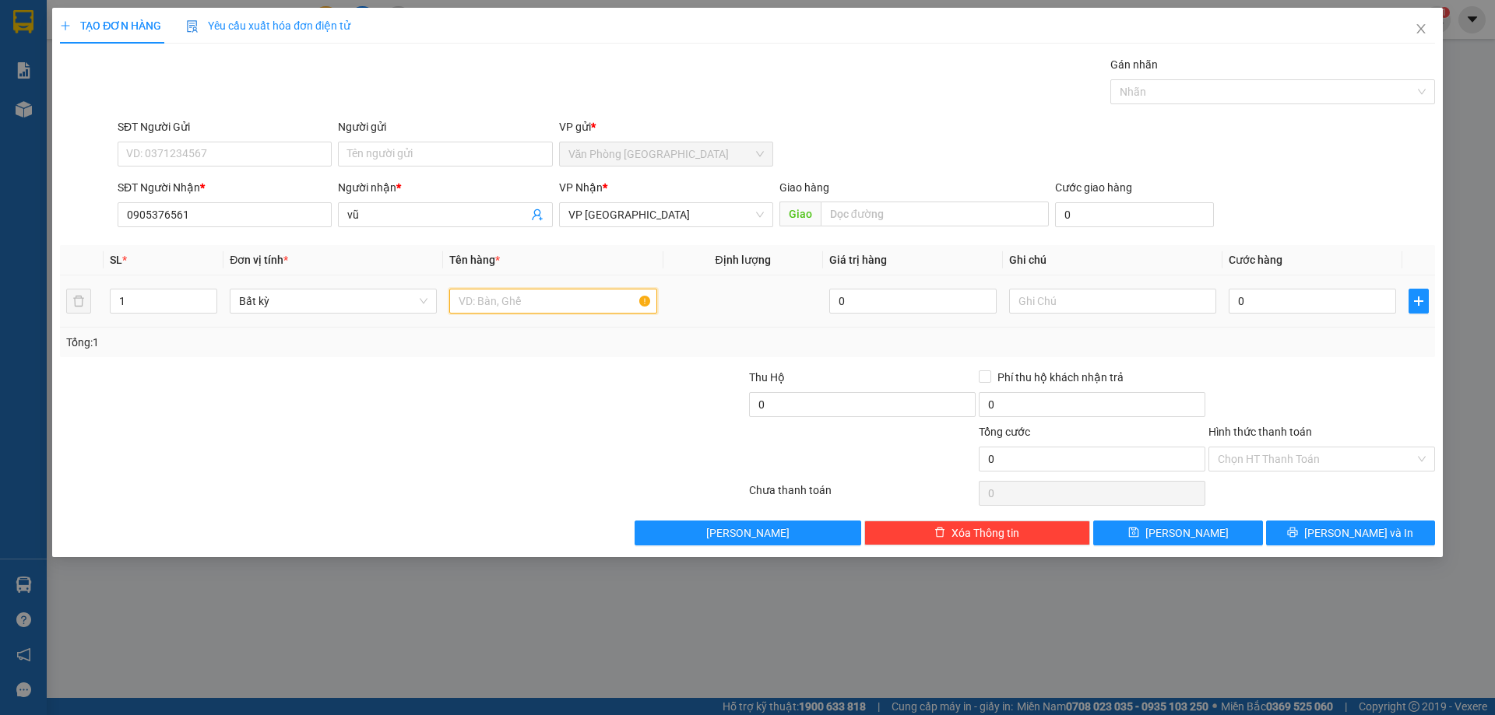
click at [506, 308] on input "text" at bounding box center [552, 301] width 207 height 25
type input "1 thùng loa"
click at [1137, 297] on input "text" at bounding box center [1112, 301] width 207 height 25
type input "tg 2triệu"
click at [1348, 303] on input "0" at bounding box center [1311, 301] width 167 height 25
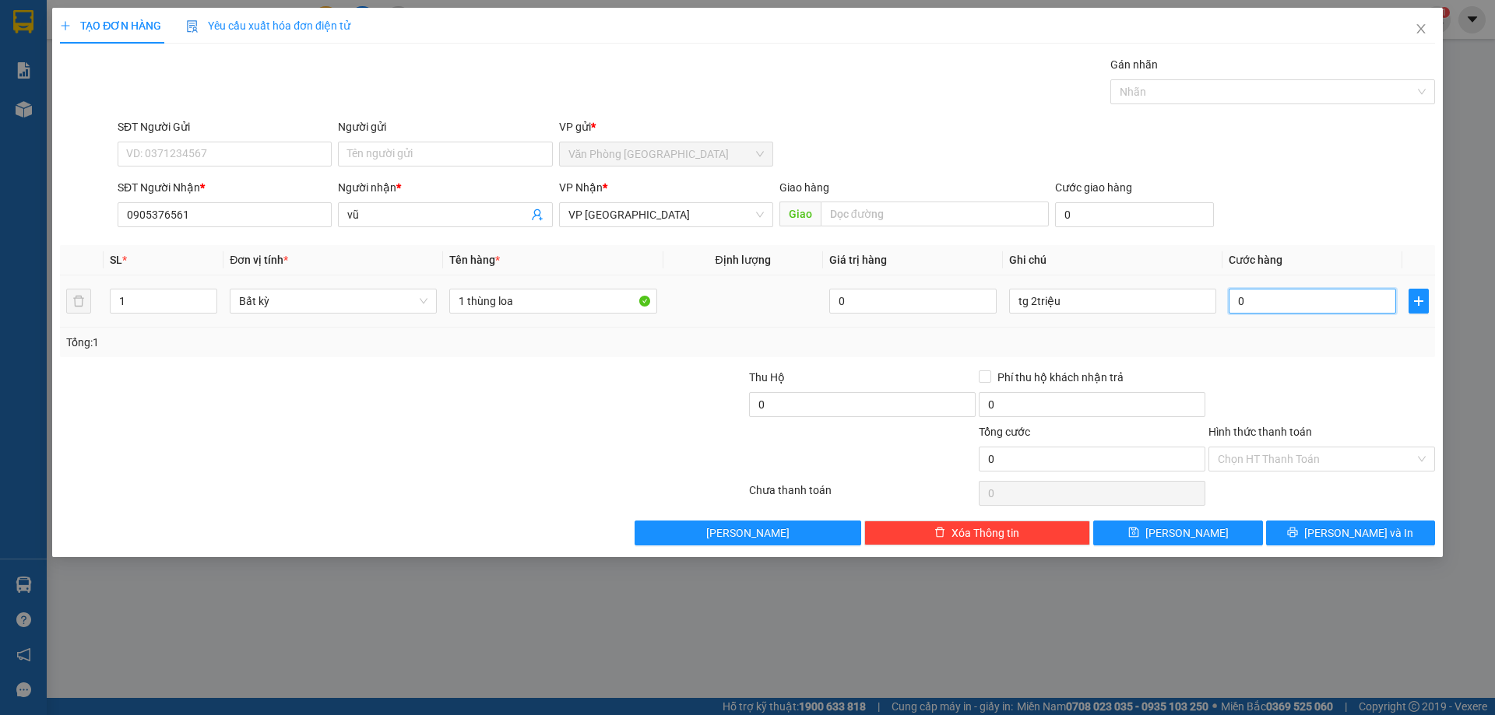
type input "2"
type input "20"
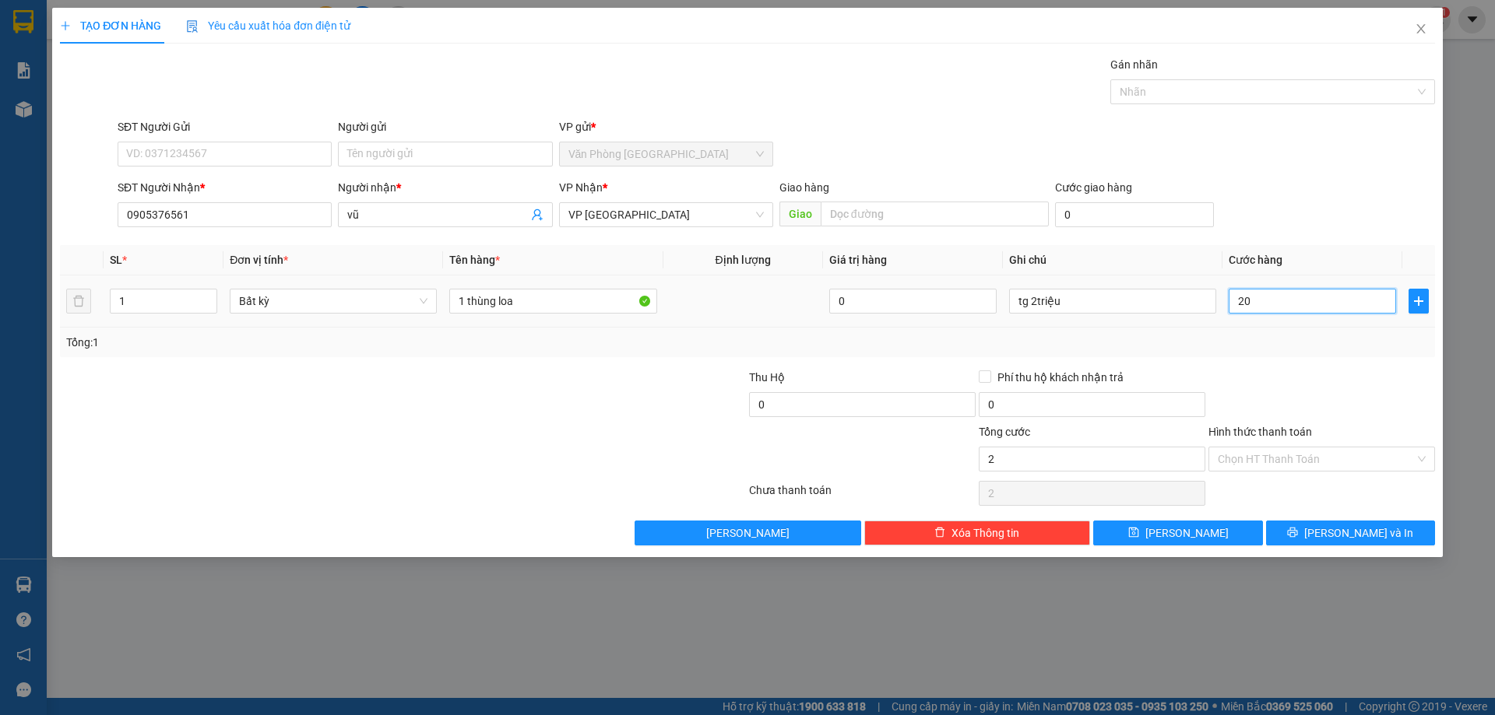
type input "20"
type input "200"
type input "200.000"
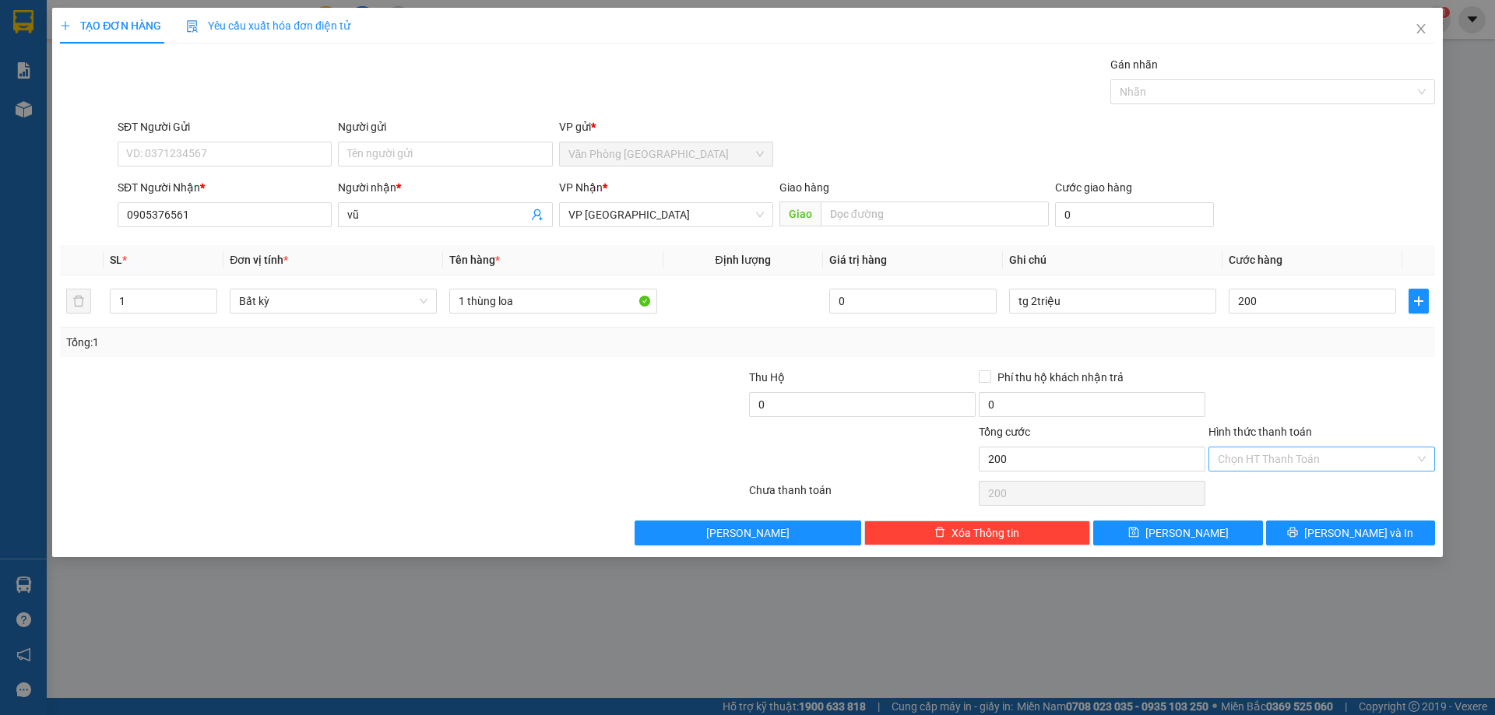
type input "200.000"
drag, startPoint x: 1289, startPoint y: 450, endPoint x: 1293, endPoint y: 471, distance: 21.4
click at [1290, 457] on input "Hình thức thanh toán" at bounding box center [1315, 459] width 197 height 23
click at [1293, 487] on div "Tại văn phòng" at bounding box center [1321, 490] width 208 height 17
type input "0"
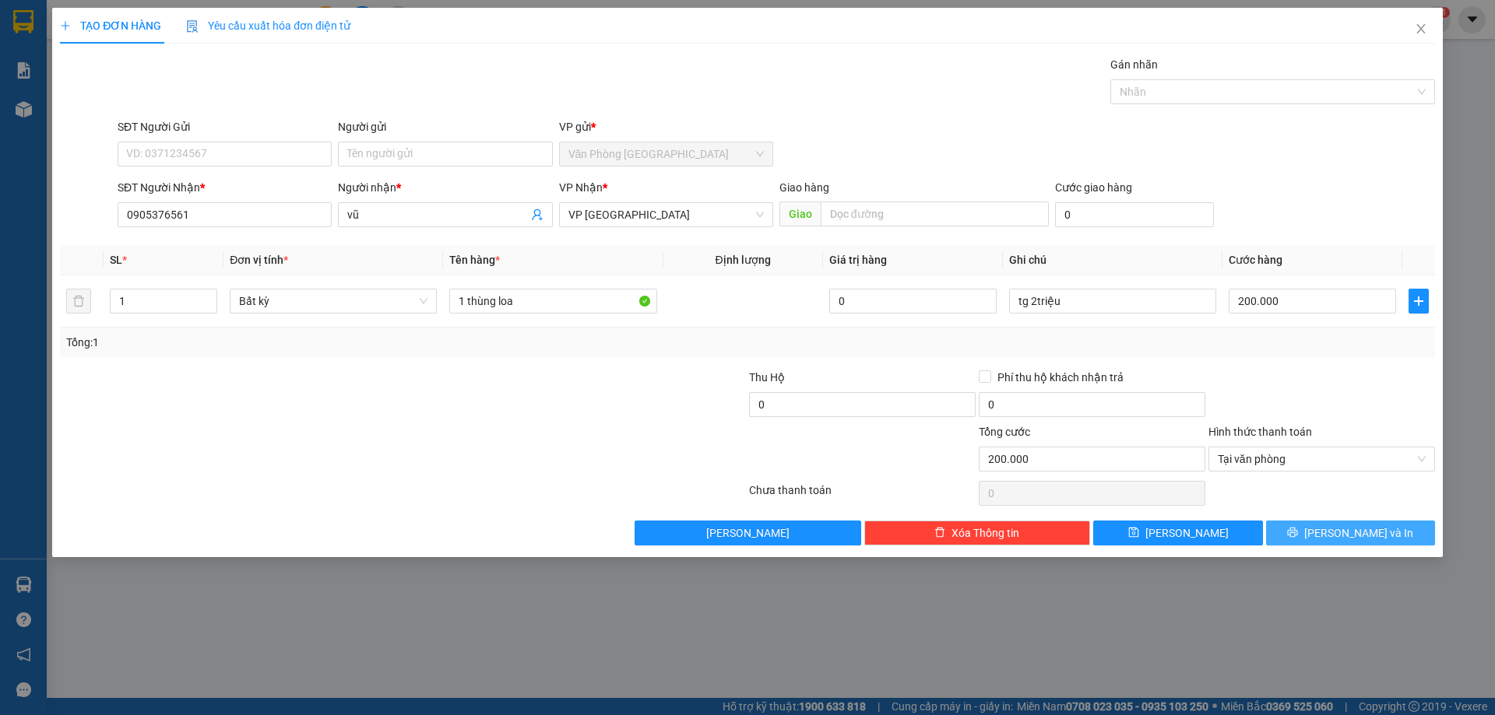
drag, startPoint x: 1379, startPoint y: 533, endPoint x: 1234, endPoint y: 434, distance: 176.4
click at [1378, 529] on span "[PERSON_NAME] và In" at bounding box center [1358, 533] width 109 height 17
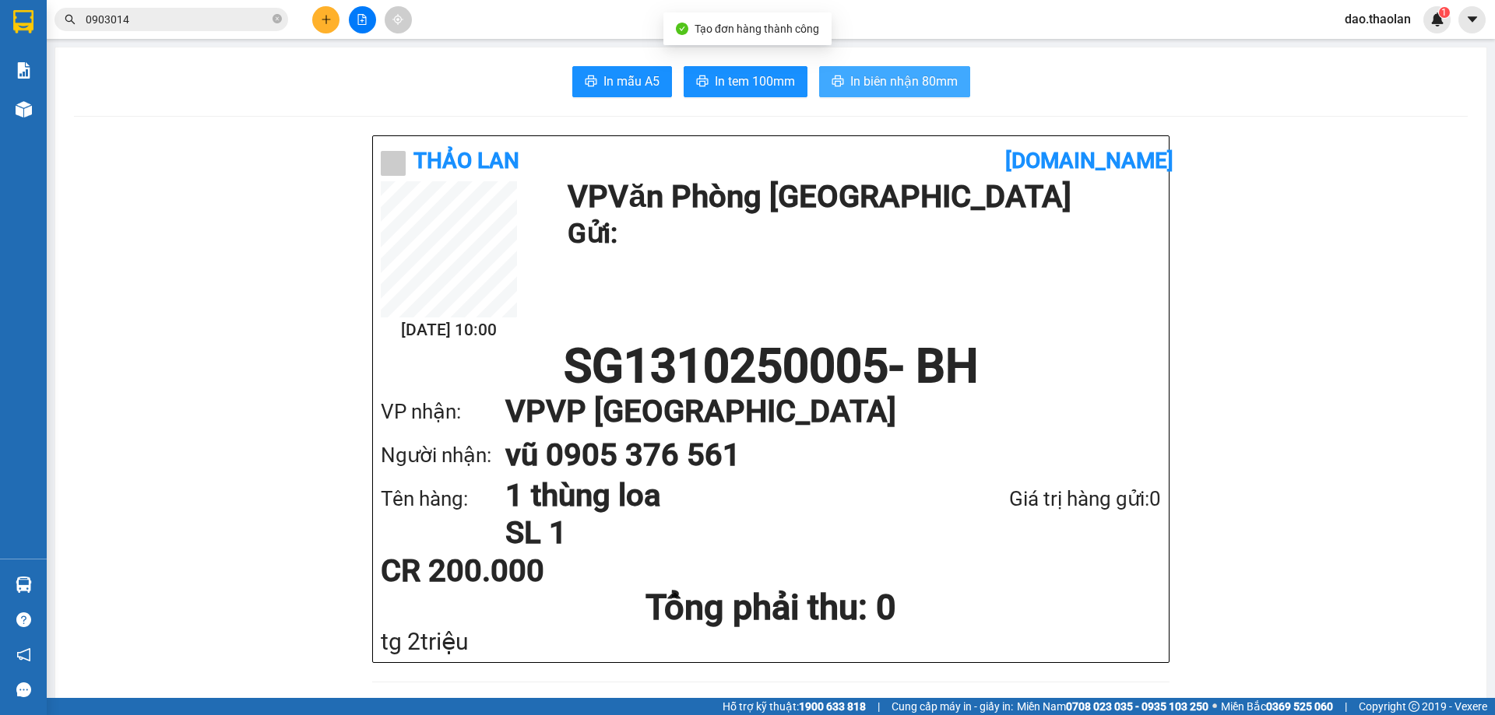
click at [868, 85] on span "In biên nhận 80mm" at bounding box center [903, 81] width 107 height 19
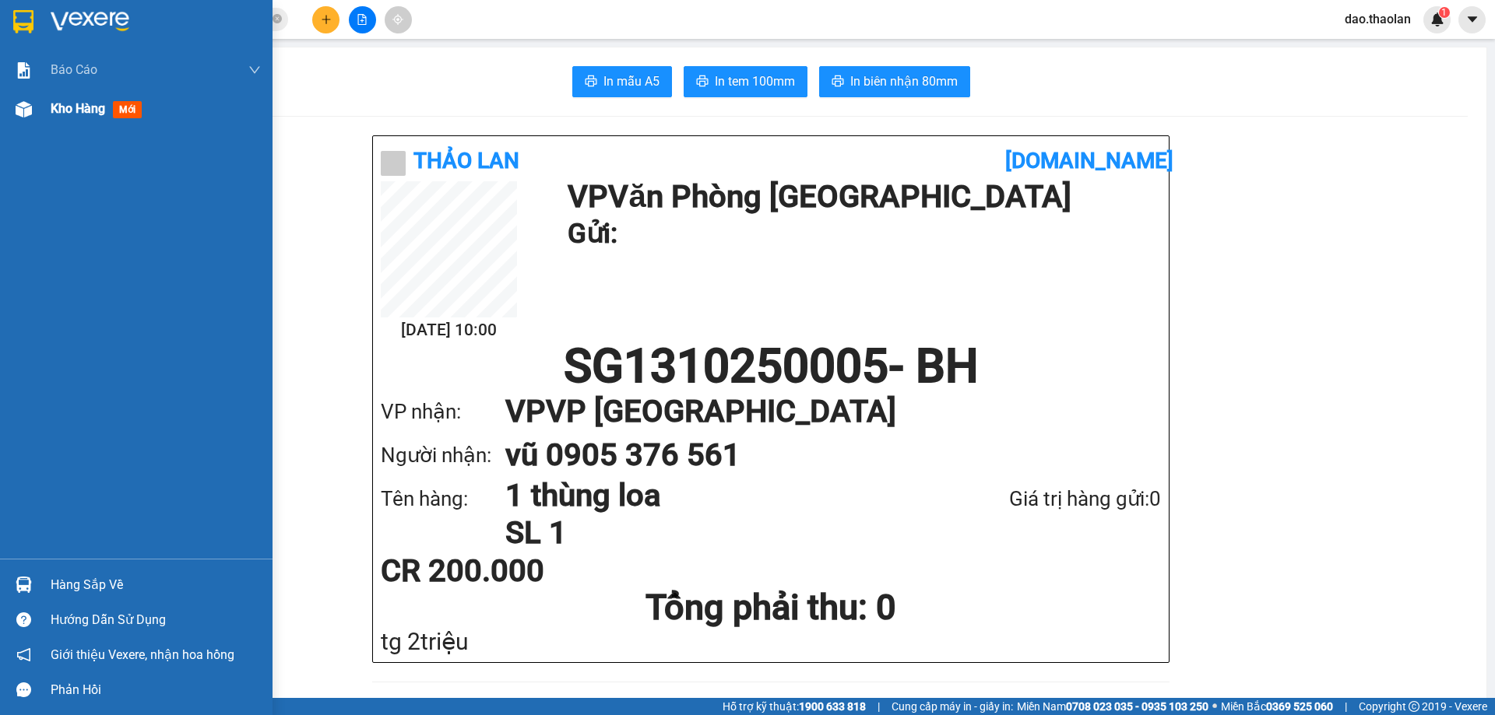
click at [33, 112] on div at bounding box center [23, 109] width 27 height 27
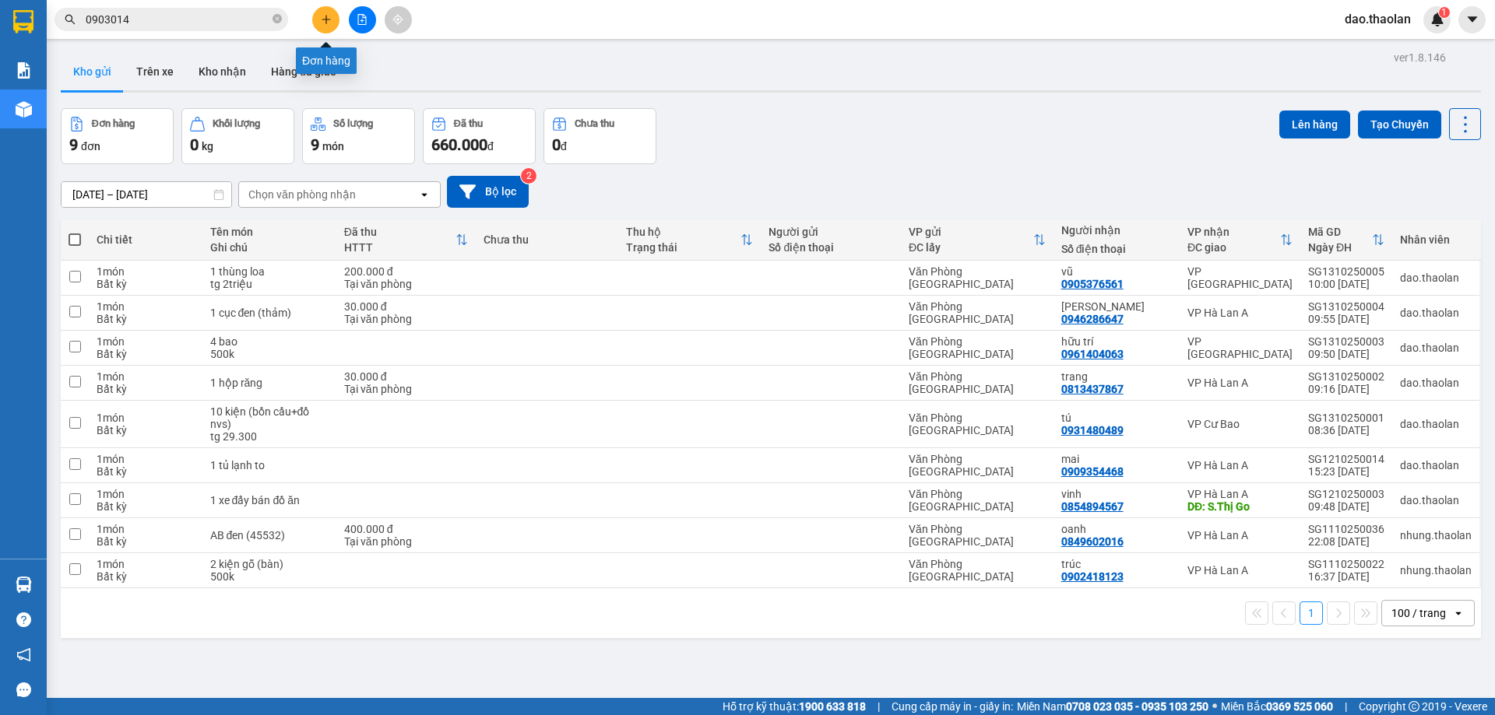
click at [338, 22] on button at bounding box center [325, 19] width 27 height 27
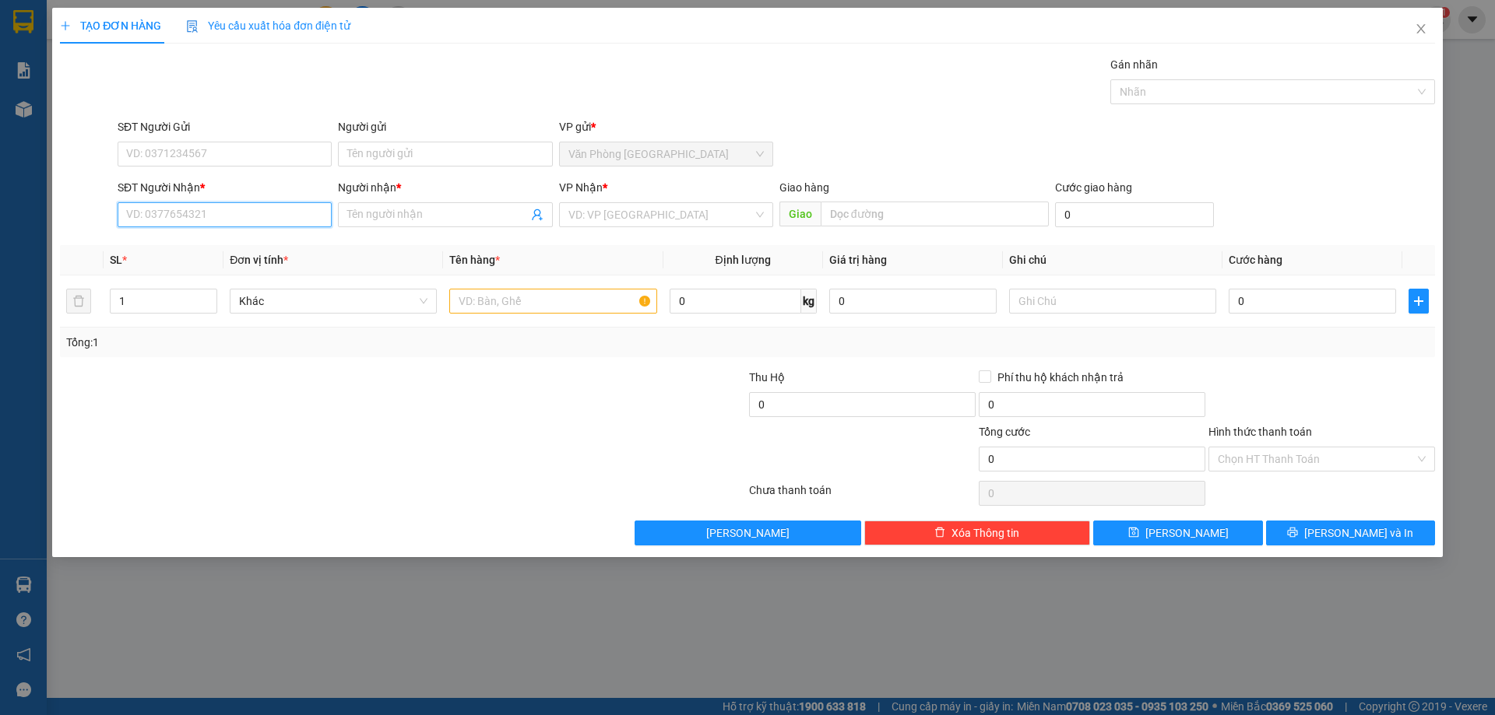
click at [184, 215] on input "SĐT Người Nhận *" at bounding box center [225, 214] width 214 height 25
type input "0978244488"
click at [213, 243] on div "0978244488 - diệu" at bounding box center [224, 245] width 195 height 17
type input "diệu"
type input "0978244488"
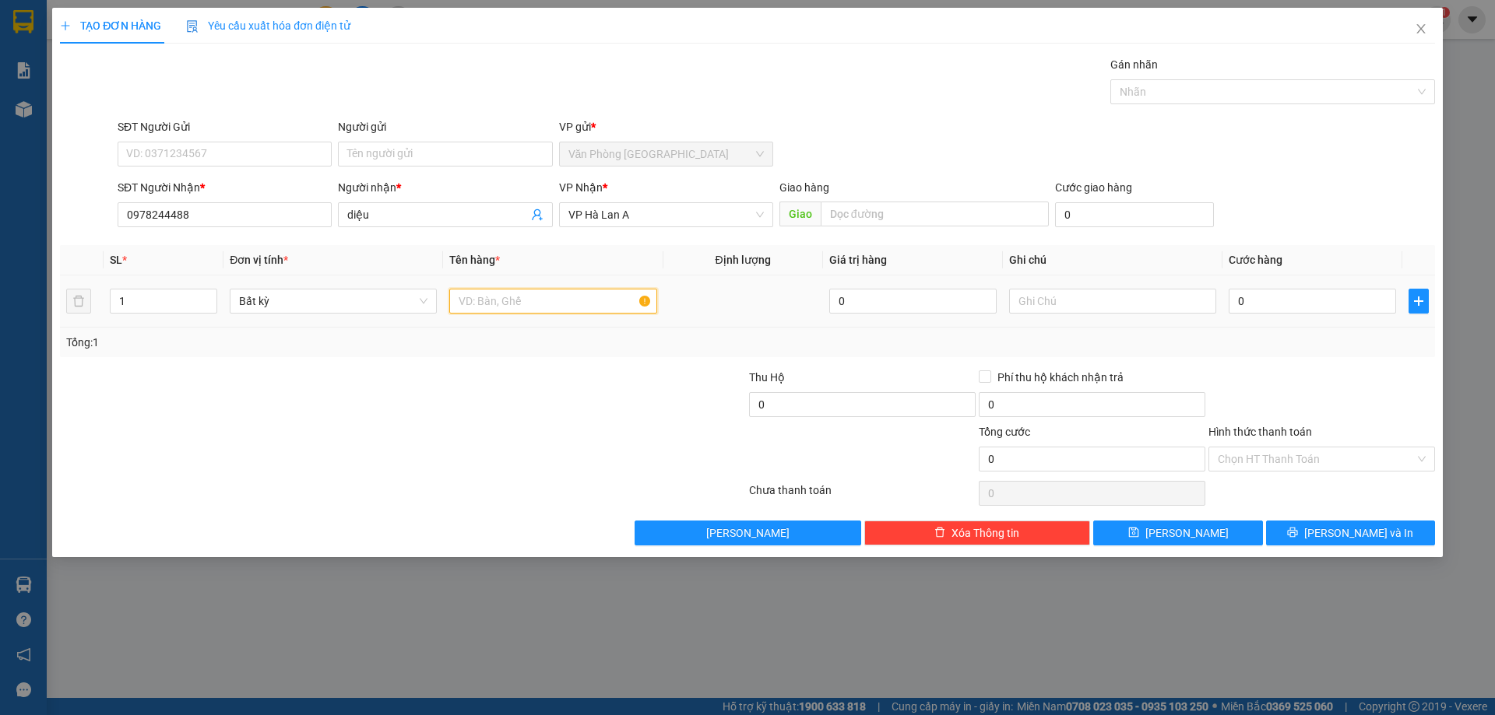
click at [525, 311] on input "text" at bounding box center [552, 301] width 207 height 25
type input "10 thùng (keo)"
click at [1386, 515] on div "Transit Pickup Surcharge Ids Transit Deliver Surcharge Ids Transit Deliver Surc…" at bounding box center [747, 301] width 1375 height 490
click at [1337, 522] on button "[PERSON_NAME] và In" at bounding box center [1350, 533] width 169 height 25
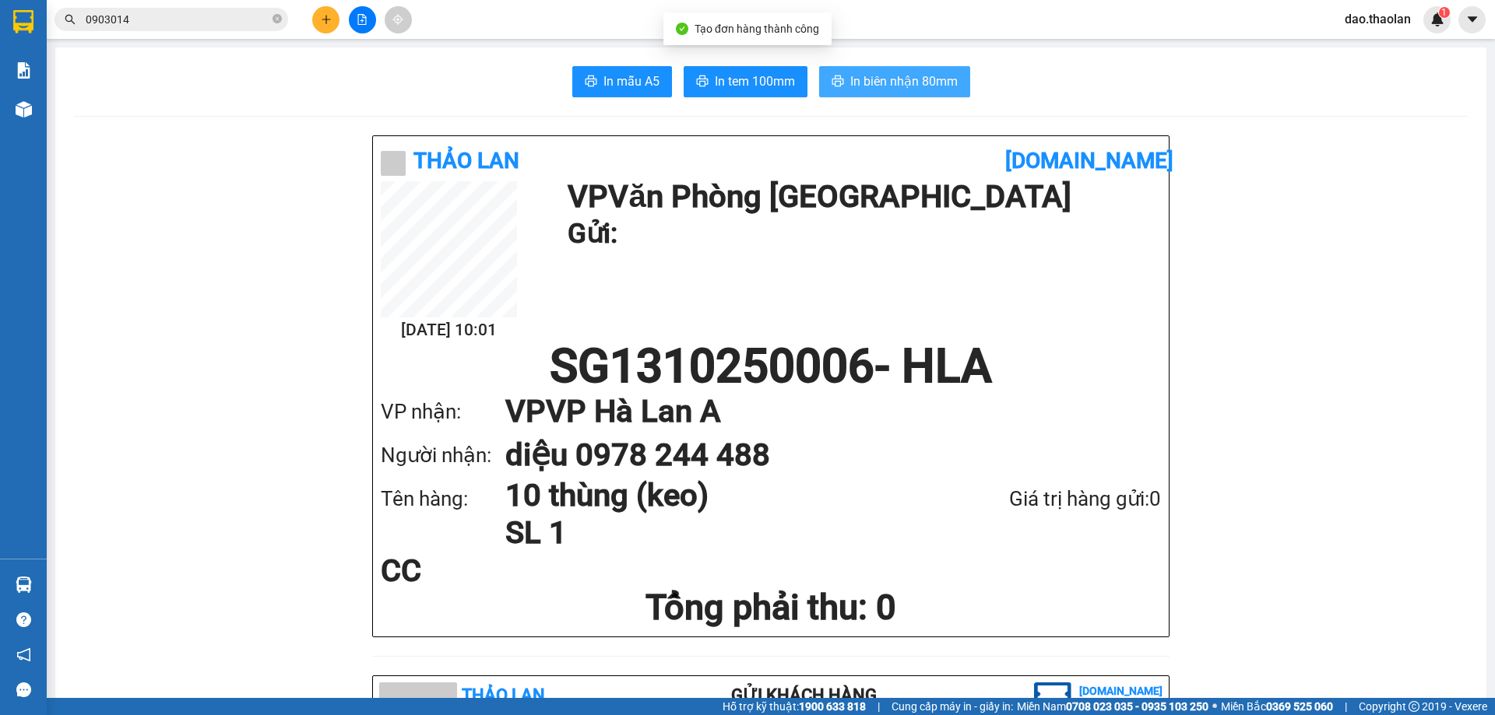
click at [890, 84] on span "In biên nhận 80mm" at bounding box center [903, 81] width 107 height 19
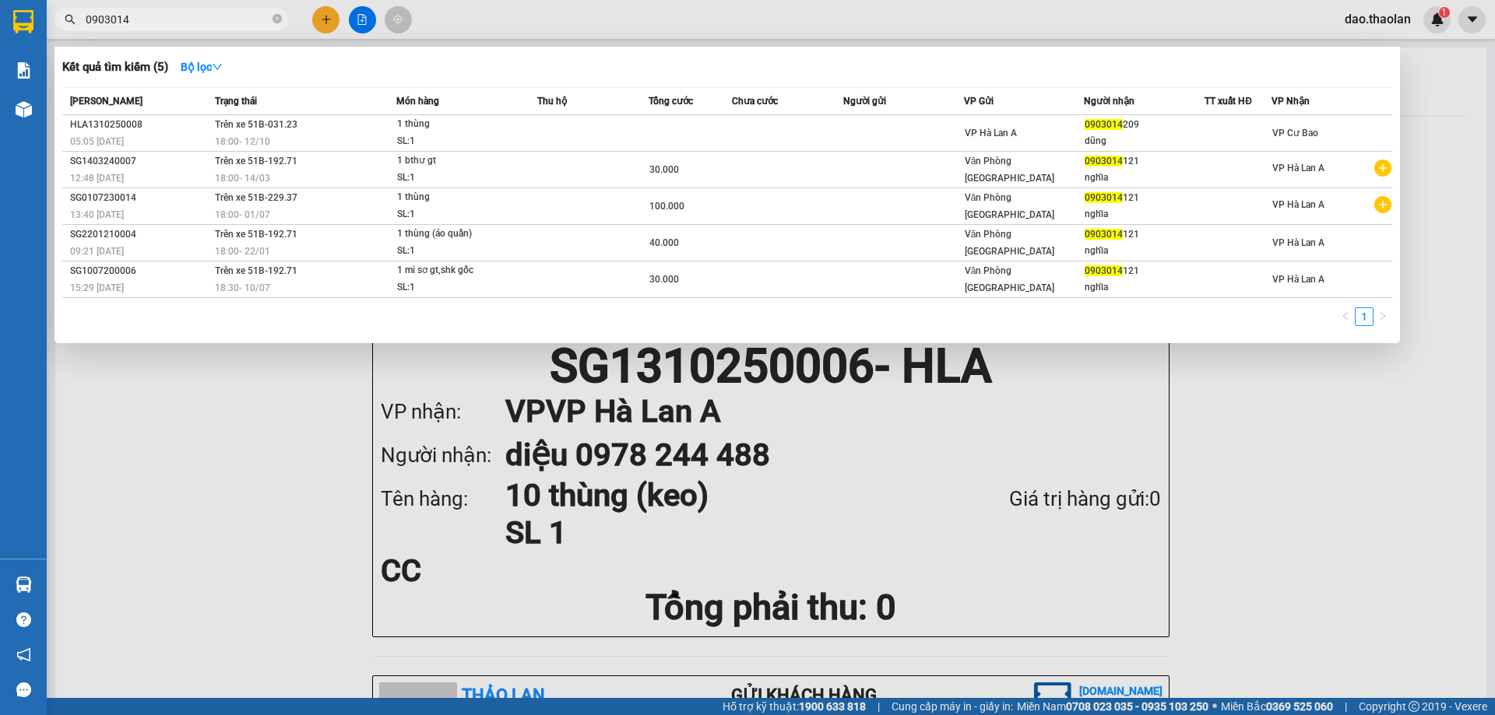
drag, startPoint x: 153, startPoint y: 23, endPoint x: 17, endPoint y: -9, distance: 139.3
click at [17, 0] on html "Kết quả tìm kiếm ( 5 ) Bộ lọc Mã ĐH Trạng thái Món hàng Thu hộ Tổng cước Chưa c…" at bounding box center [747, 357] width 1495 height 715
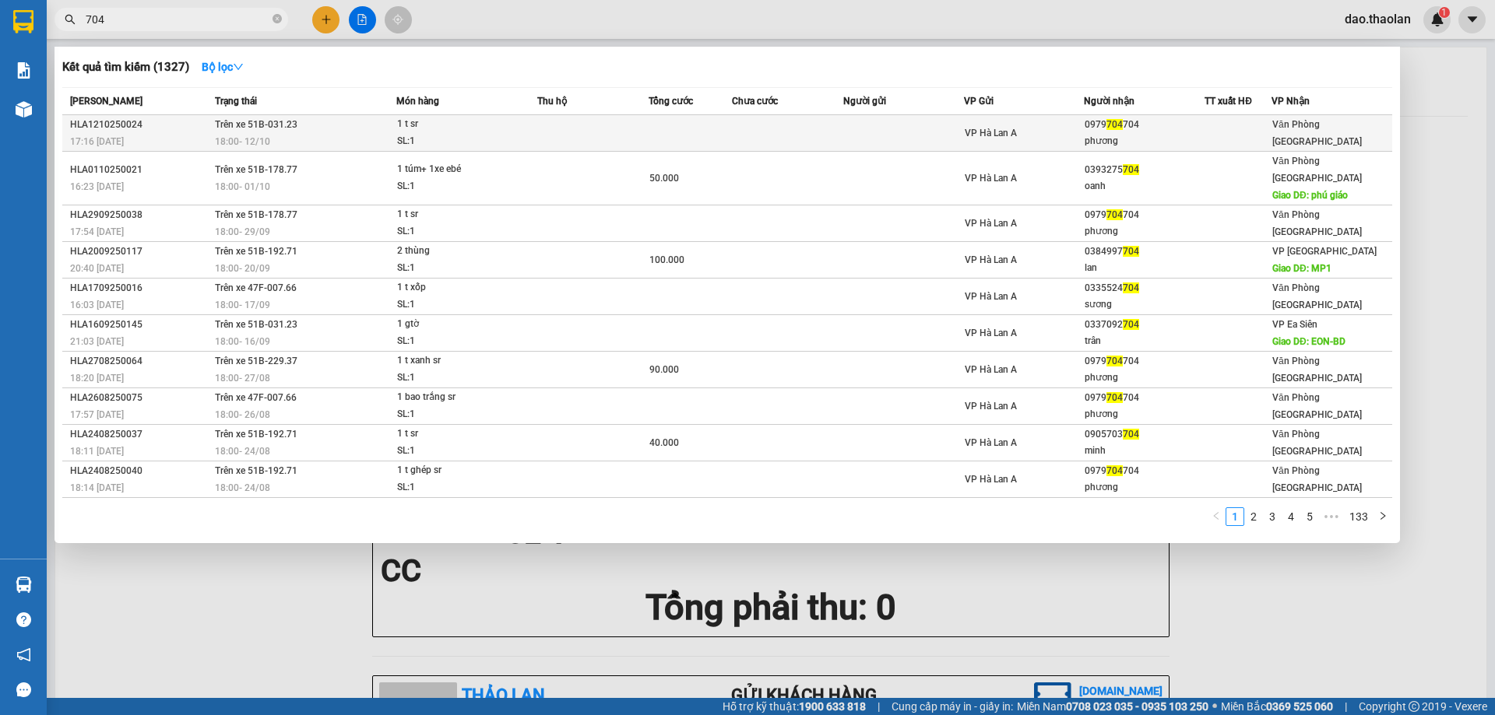
type input "704"
click at [1121, 124] on div "0979 704 704" at bounding box center [1143, 125] width 119 height 16
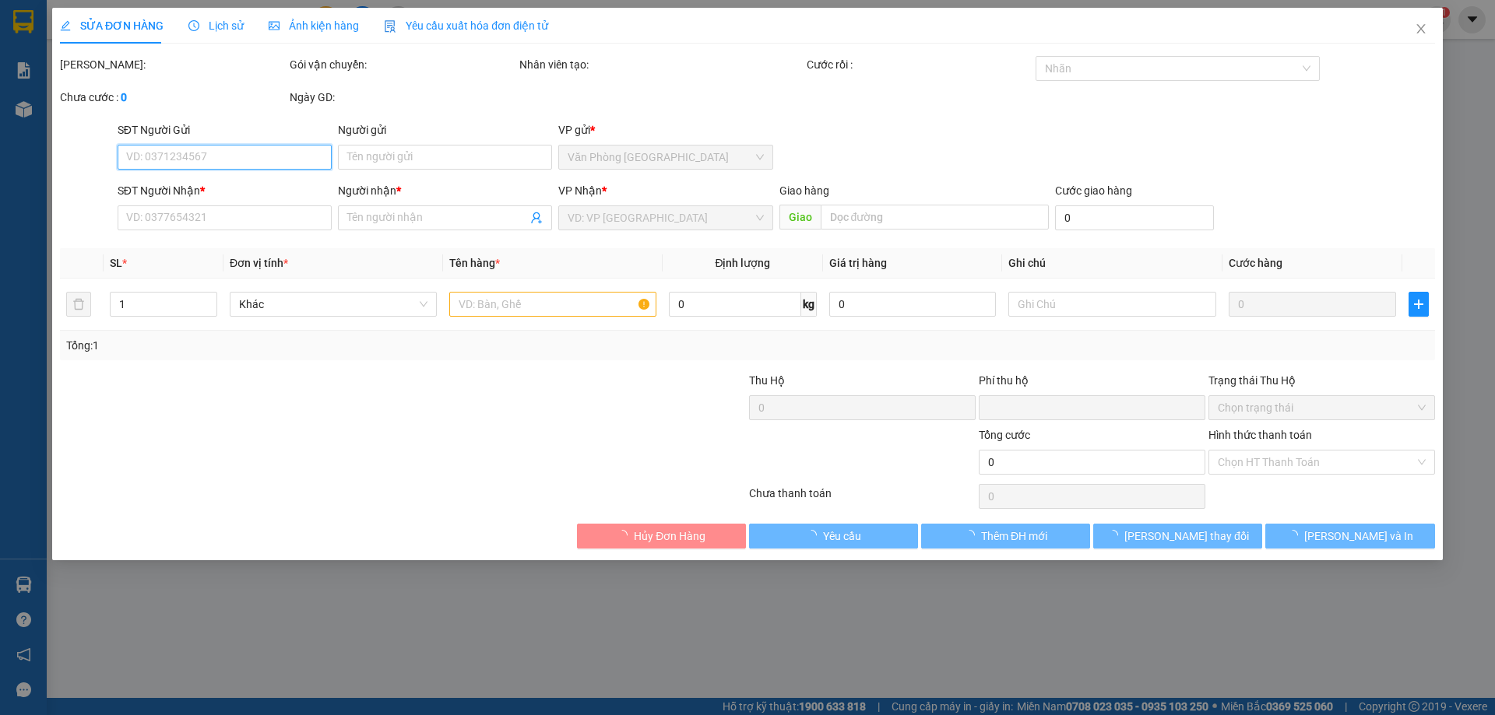
type input "0979704704"
type input "phương"
type input "0"
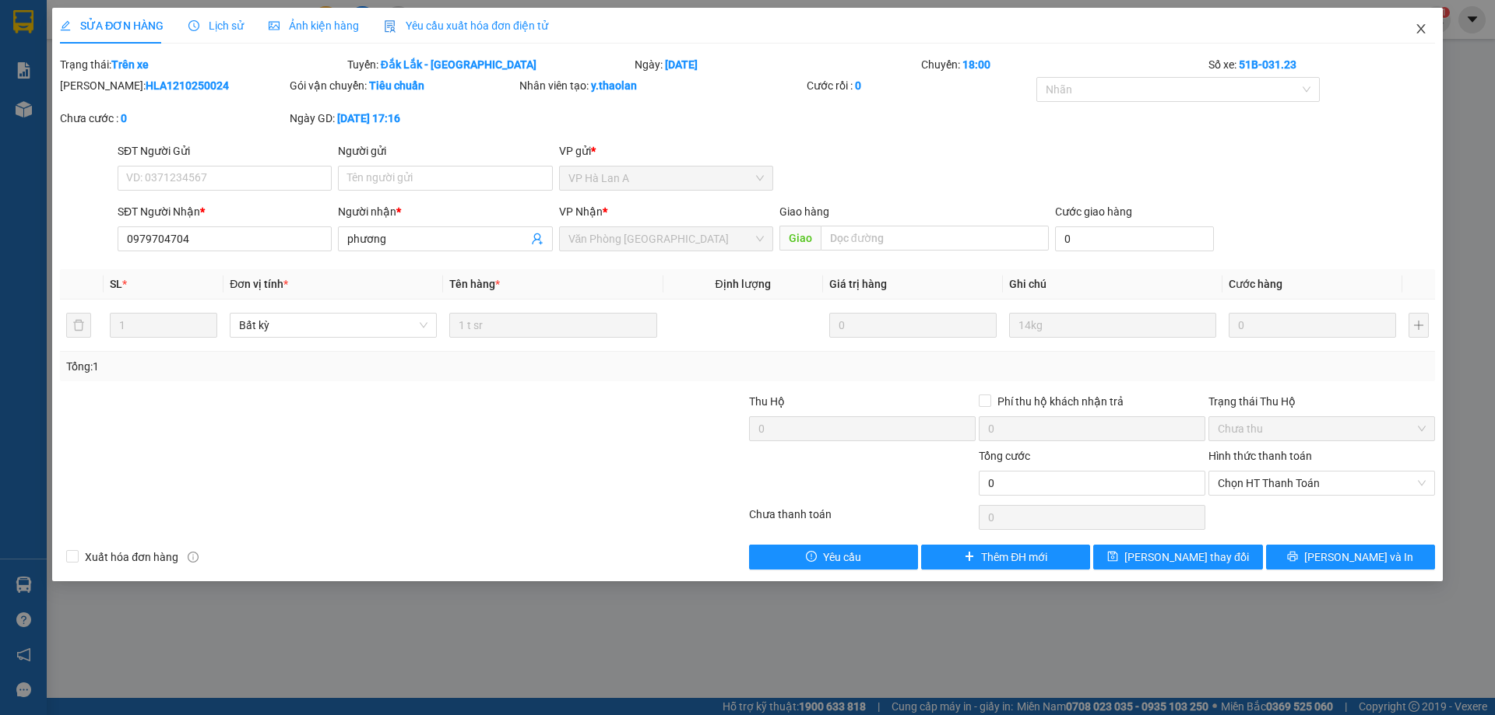
click at [1422, 25] on icon "close" at bounding box center [1420, 29] width 12 height 12
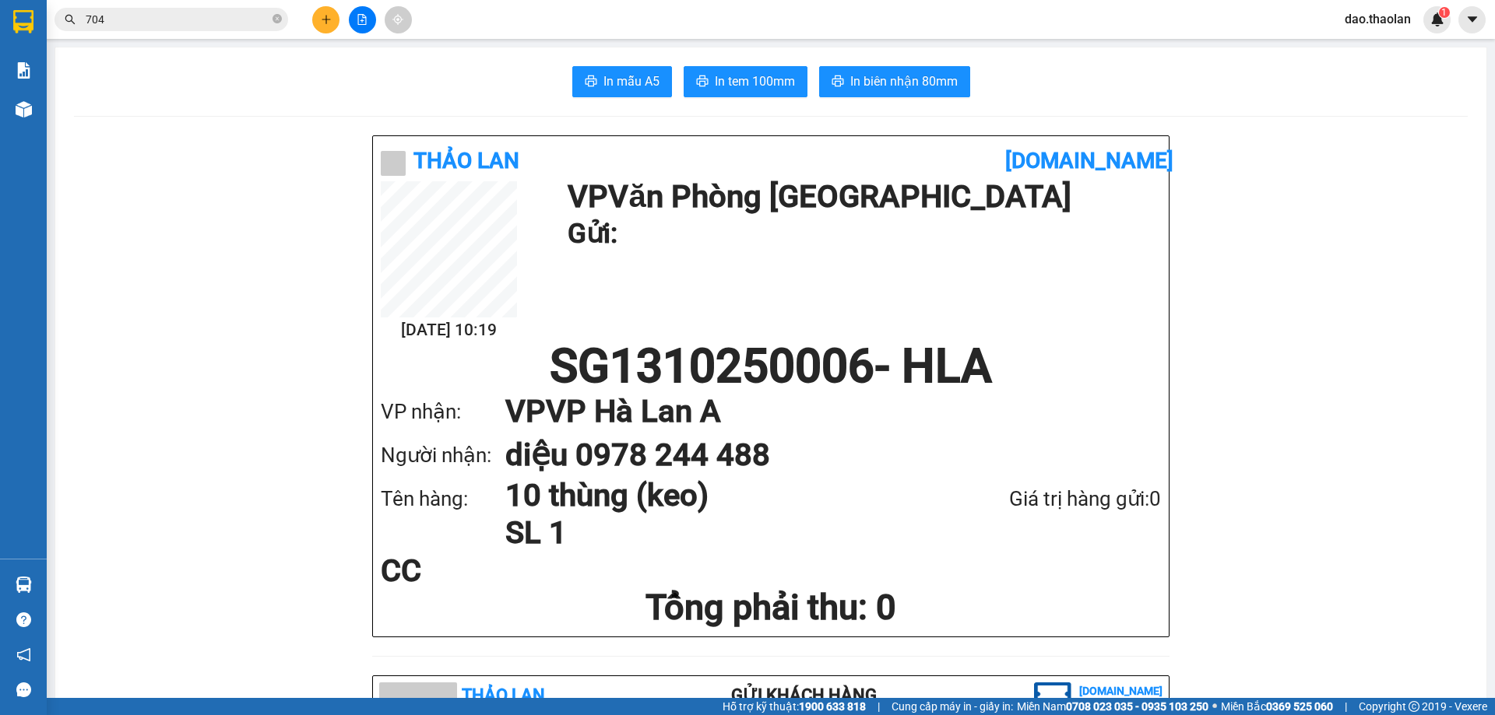
drag, startPoint x: 163, startPoint y: 18, endPoint x: 0, endPoint y: -23, distance: 168.6
click at [0, 0] on html "Kết quả tìm kiếm ( 1327 ) Bộ lọc Mã ĐH Trạng thái Món hàng Thu hộ Tổng cước Chư…" at bounding box center [747, 357] width 1495 height 715
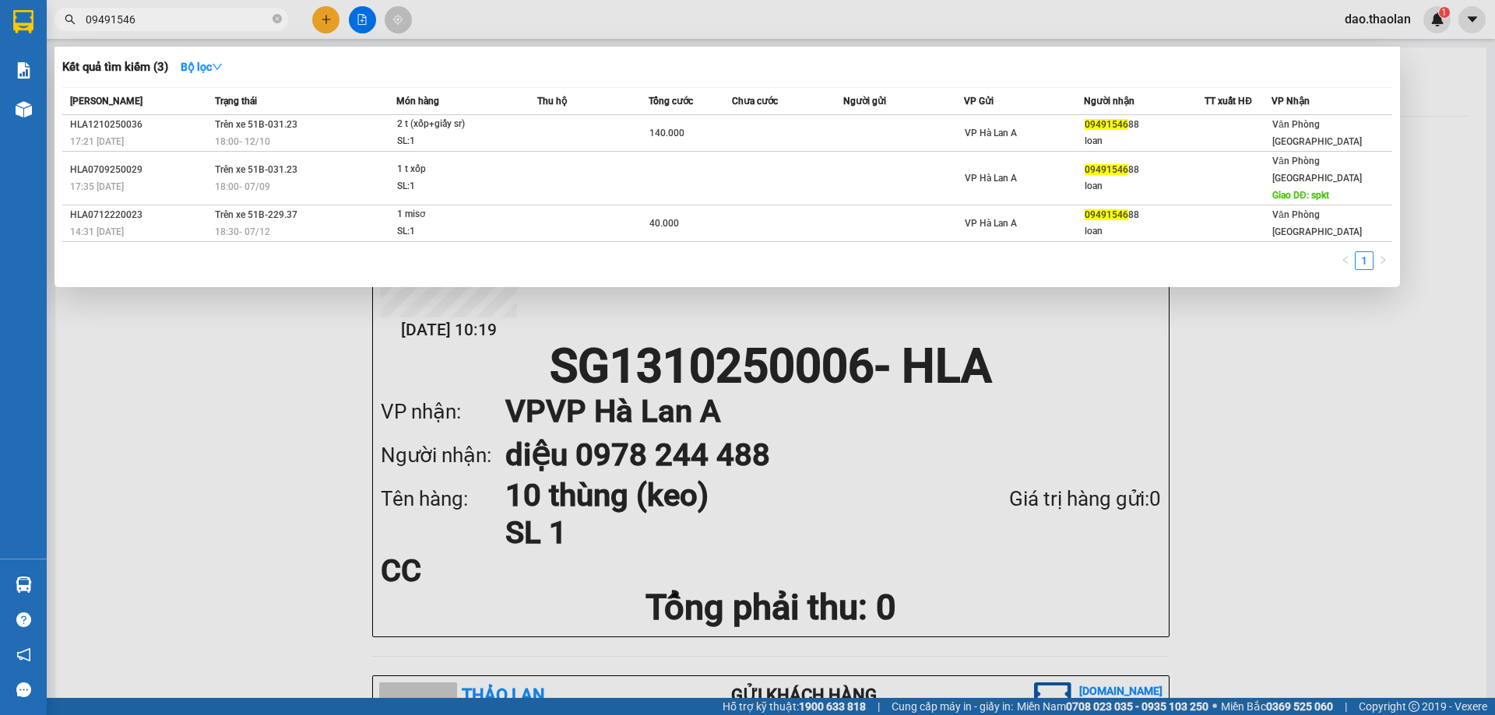
type input "09491546"
click at [362, 15] on div at bounding box center [747, 357] width 1495 height 715
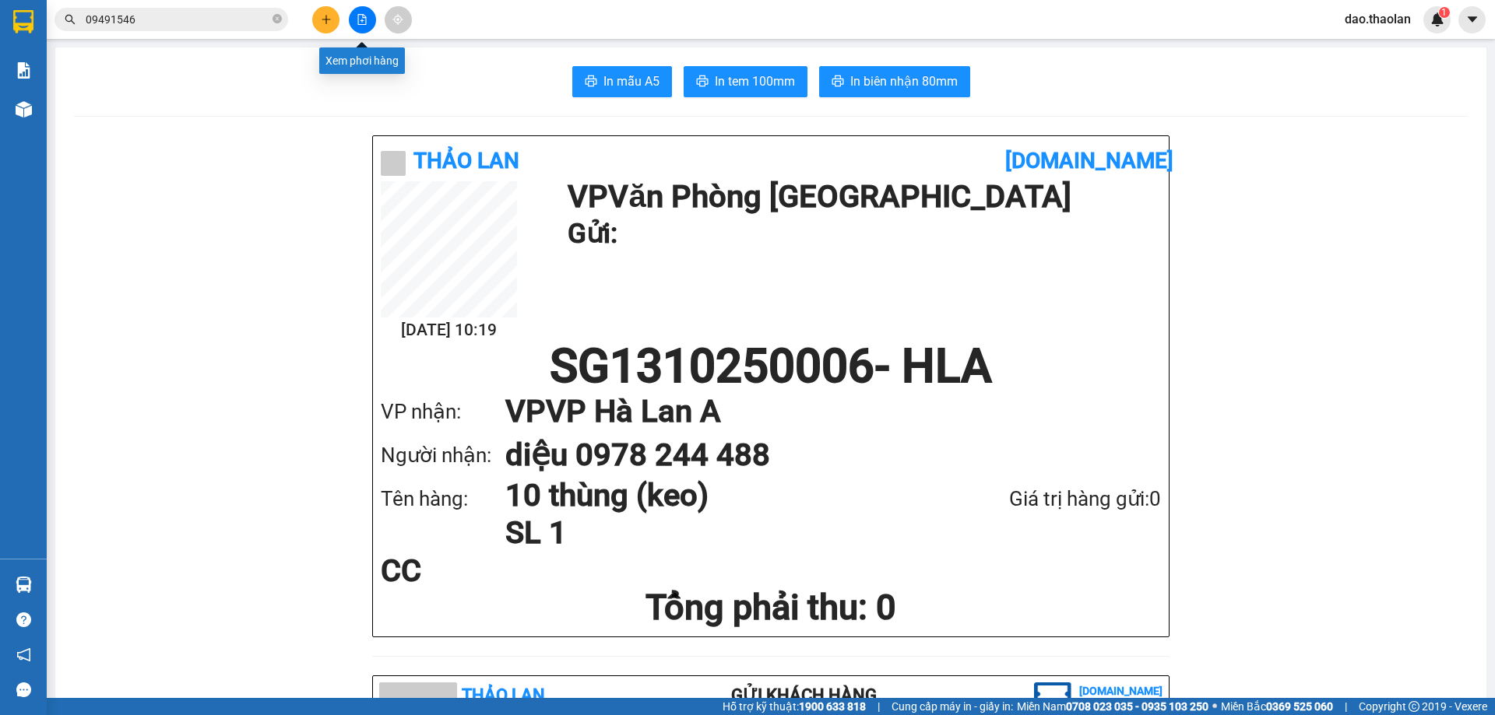
click at [362, 15] on icon "file-add" at bounding box center [362, 19] width 9 height 11
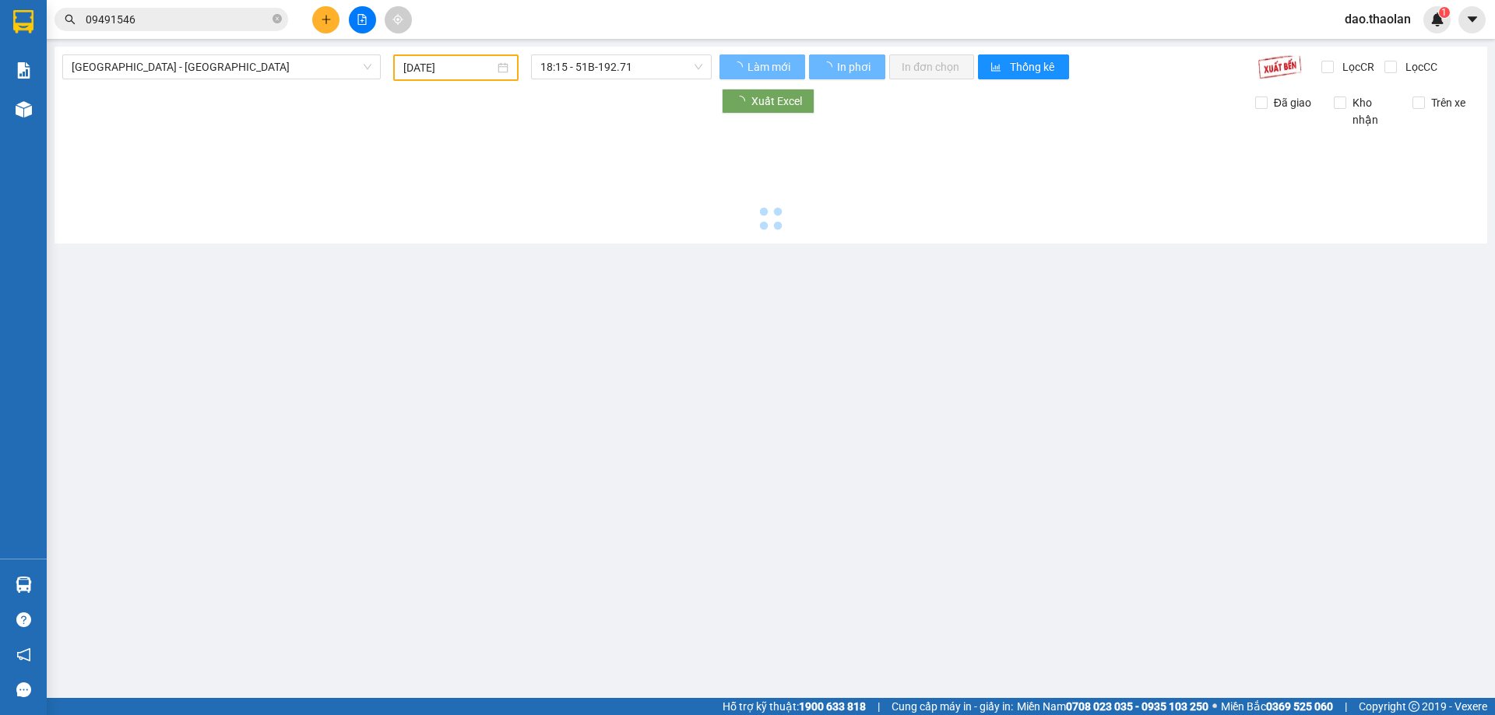
type input "[DATE]"
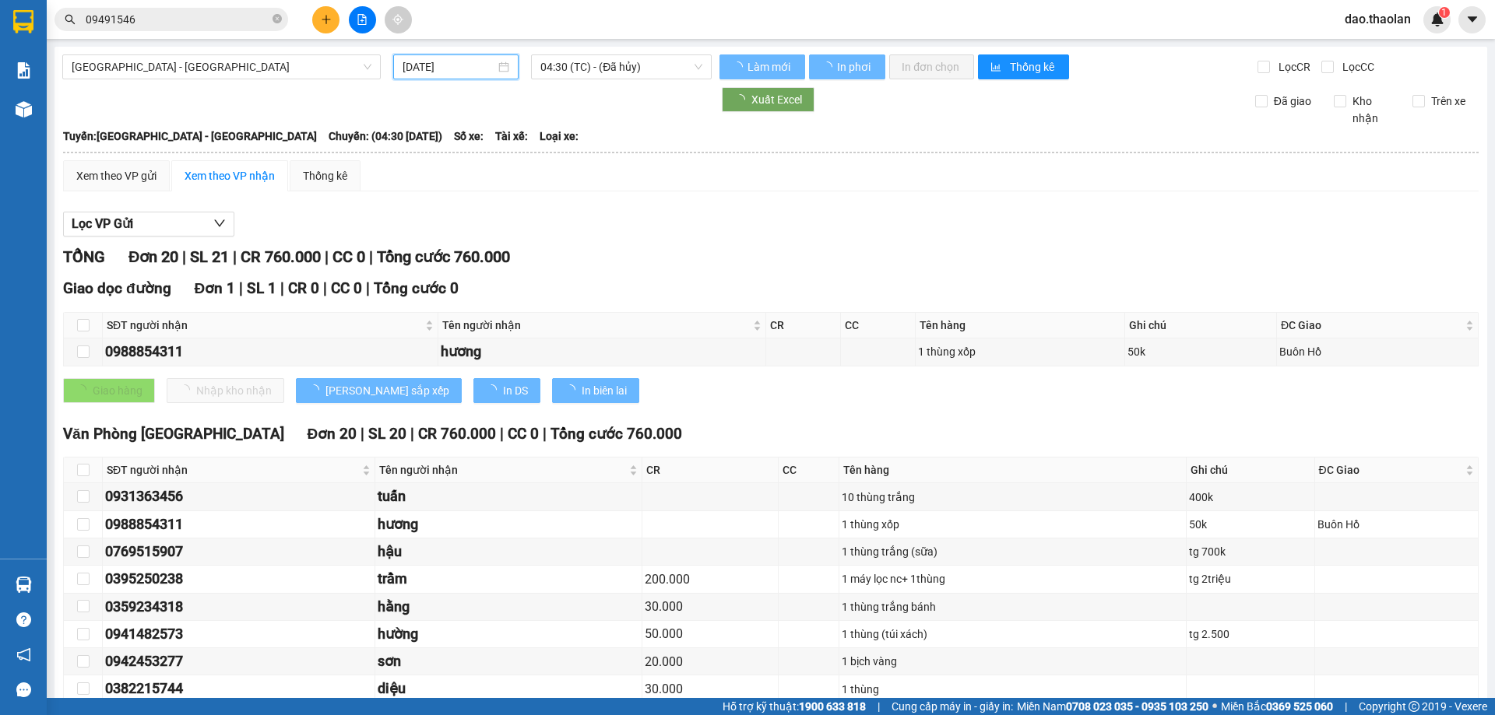
click at [436, 69] on input "[DATE]" at bounding box center [448, 66] width 93 height 17
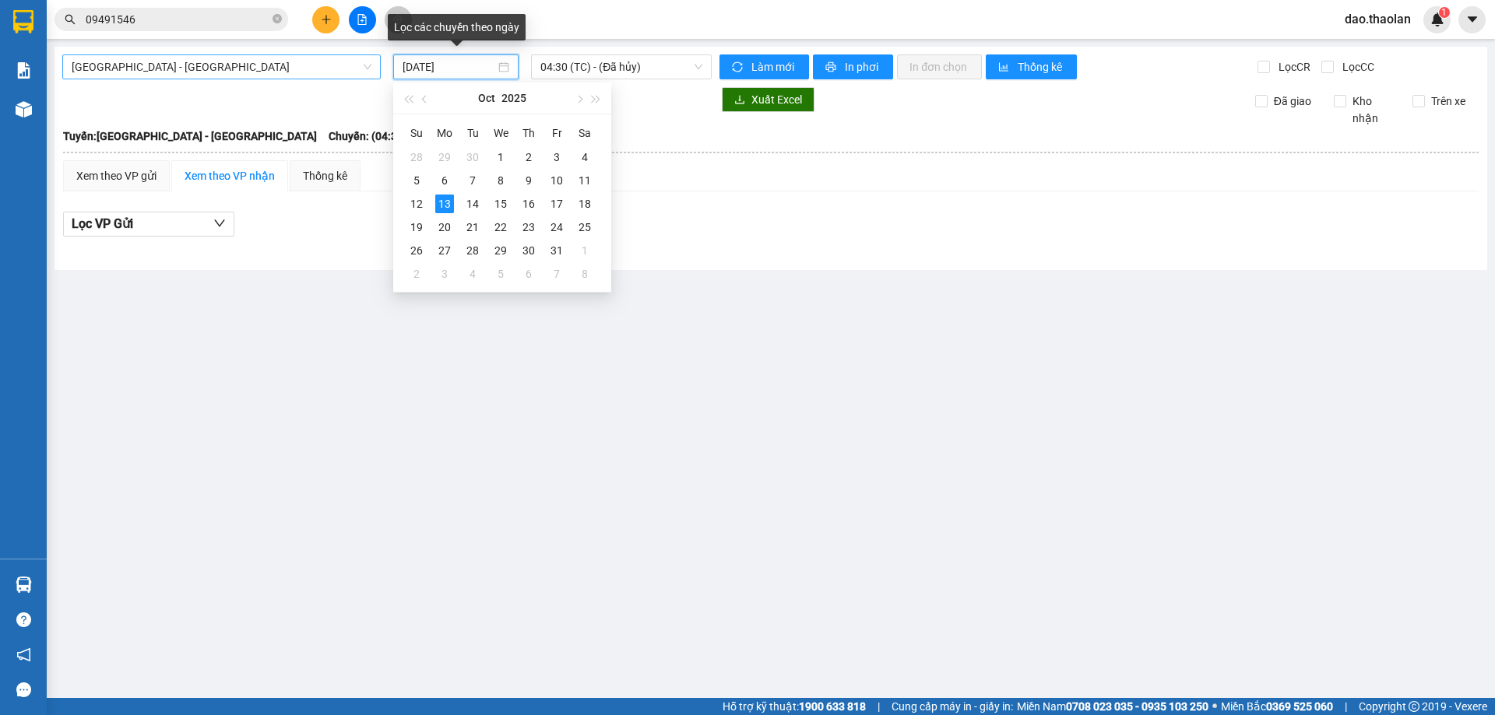
click at [243, 69] on span "[GEOGRAPHIC_DATA] - [GEOGRAPHIC_DATA]" at bounding box center [222, 66] width 300 height 23
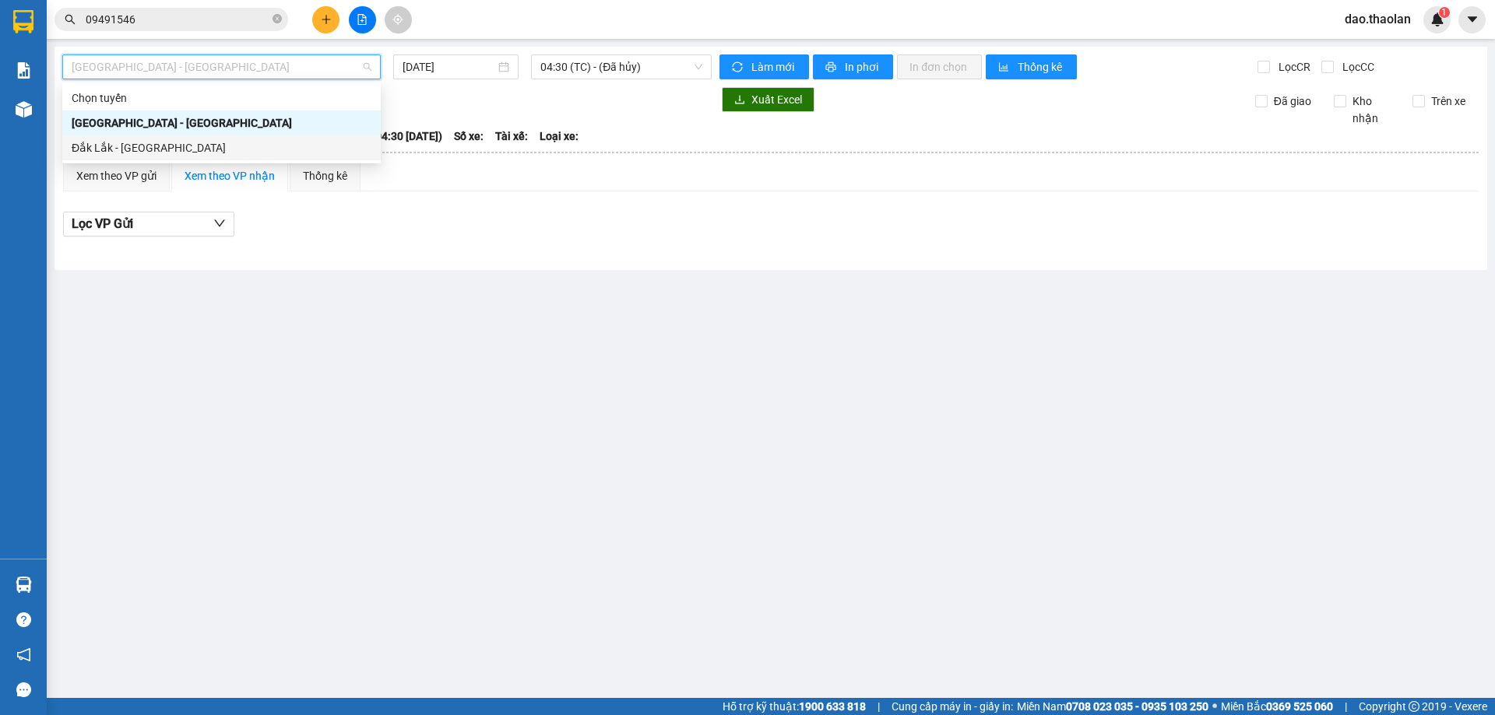
click at [255, 148] on div "Đắk Lắk - [GEOGRAPHIC_DATA]" at bounding box center [222, 147] width 300 height 17
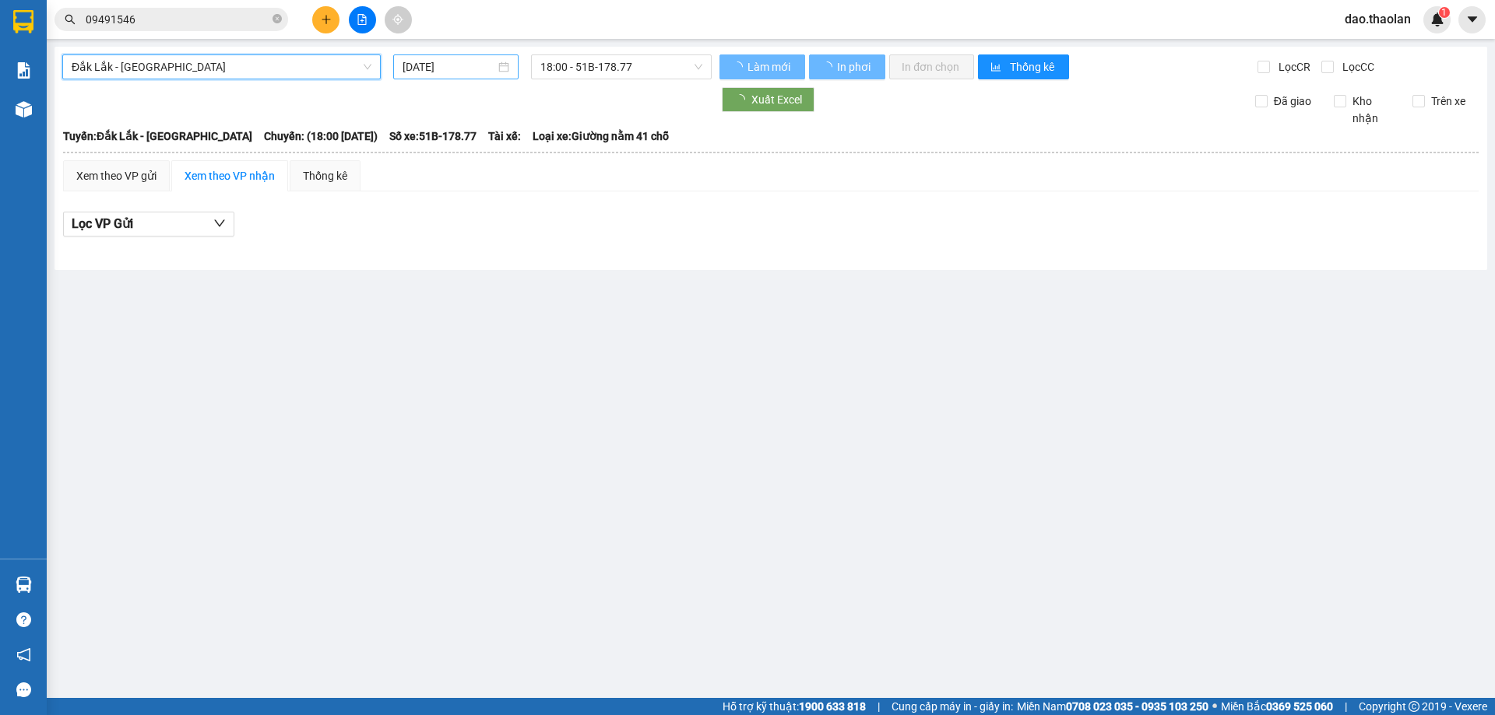
click at [449, 64] on input "[DATE]" at bounding box center [448, 66] width 93 height 17
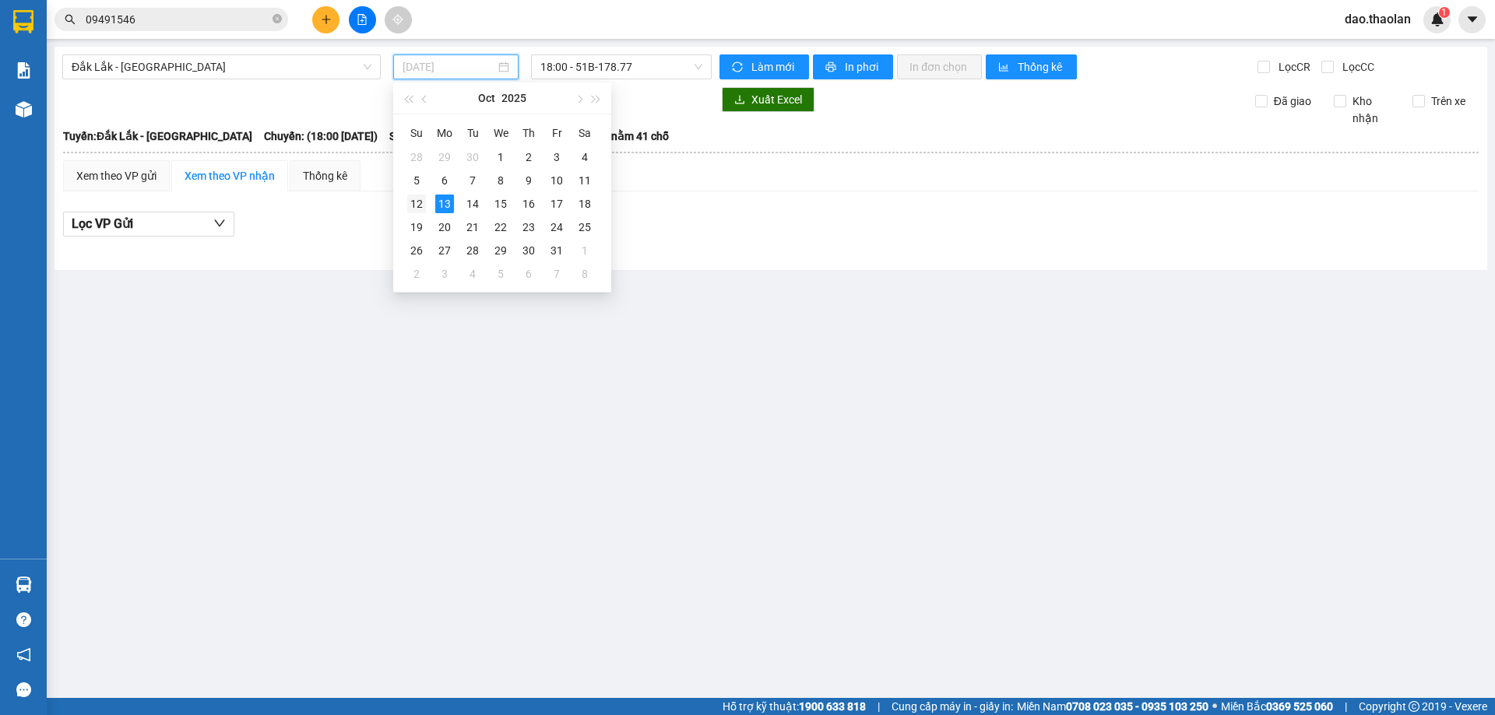
click at [420, 202] on div "12" at bounding box center [416, 204] width 19 height 19
type input "[DATE]"
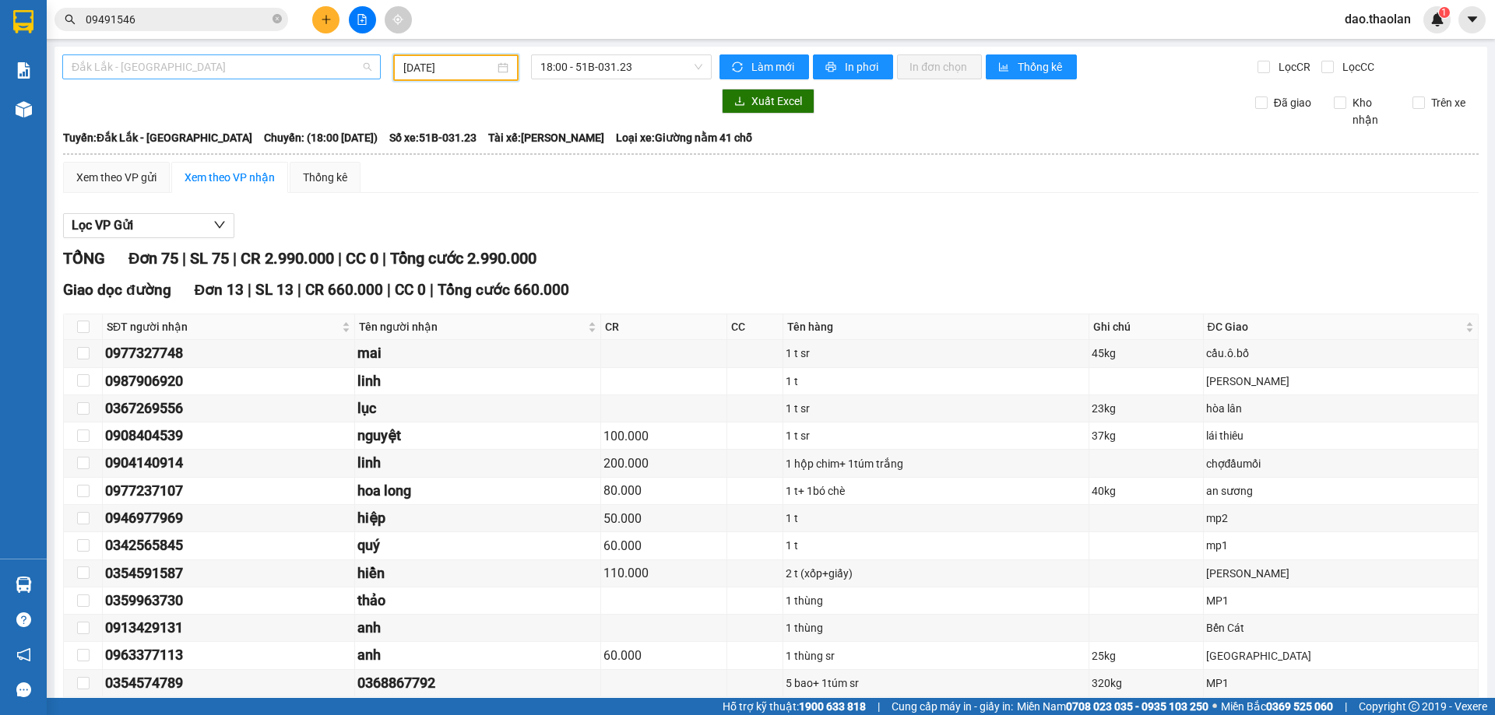
click at [237, 76] on span "Đắk Lắk - [GEOGRAPHIC_DATA]" at bounding box center [222, 66] width 300 height 23
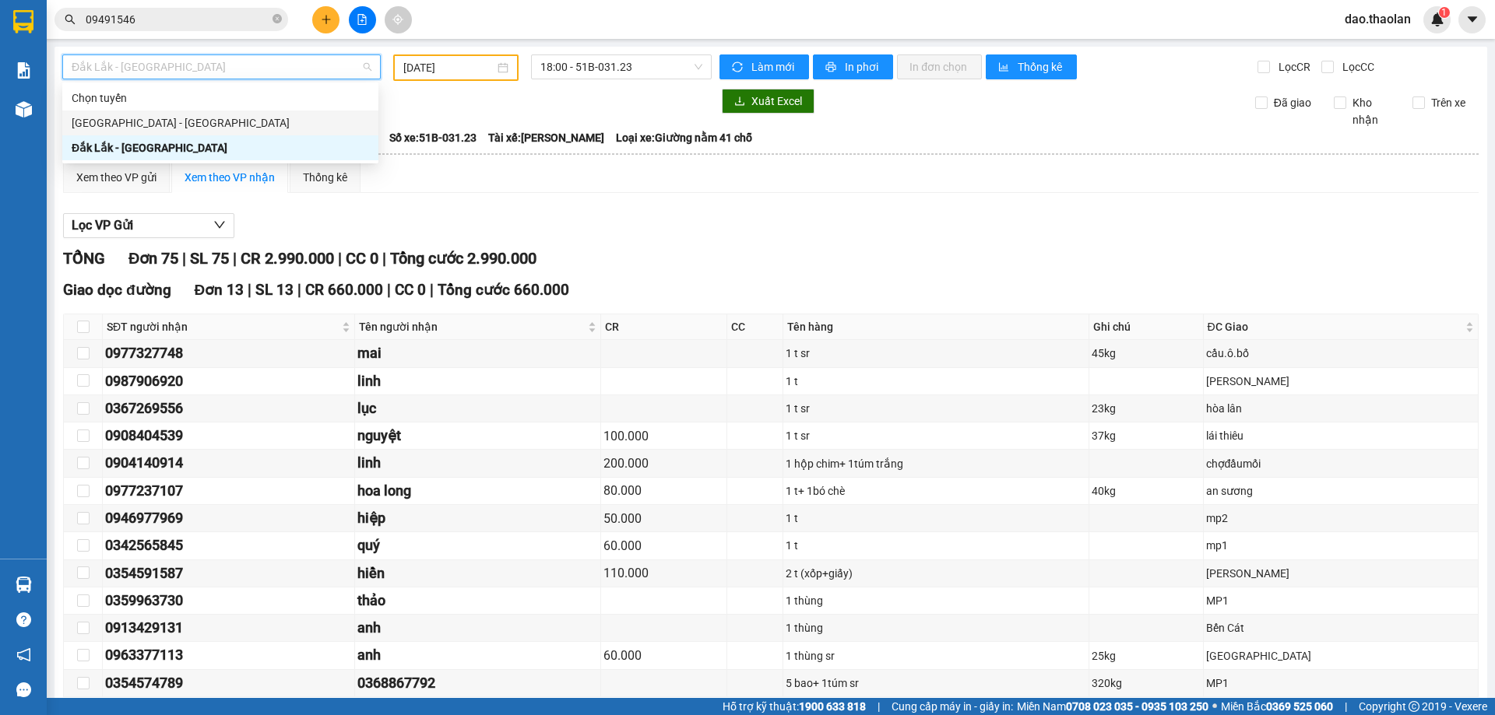
click at [229, 128] on div "[GEOGRAPHIC_DATA] - [GEOGRAPHIC_DATA]" at bounding box center [220, 122] width 297 height 17
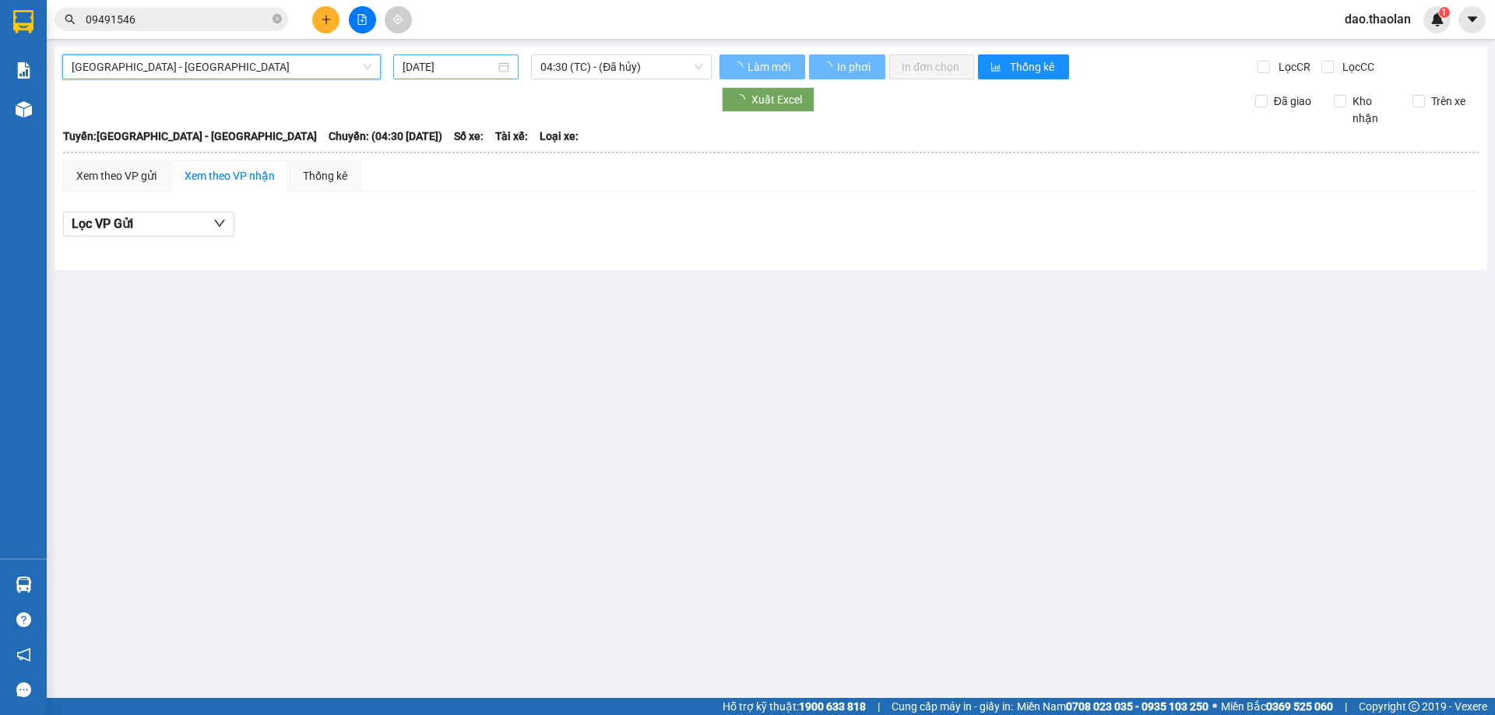
click at [479, 65] on input "[DATE]" at bounding box center [448, 66] width 93 height 17
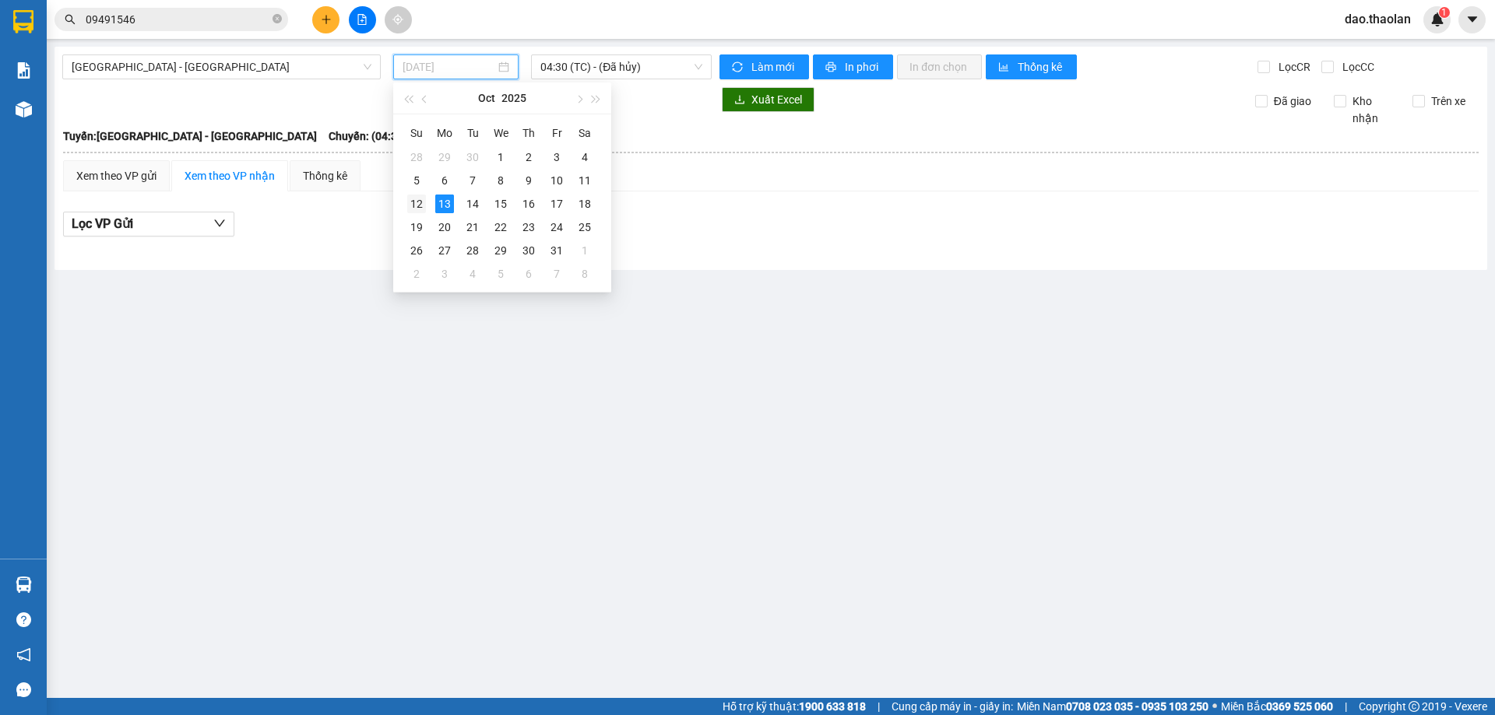
click at [407, 206] on div "12" at bounding box center [416, 204] width 19 height 19
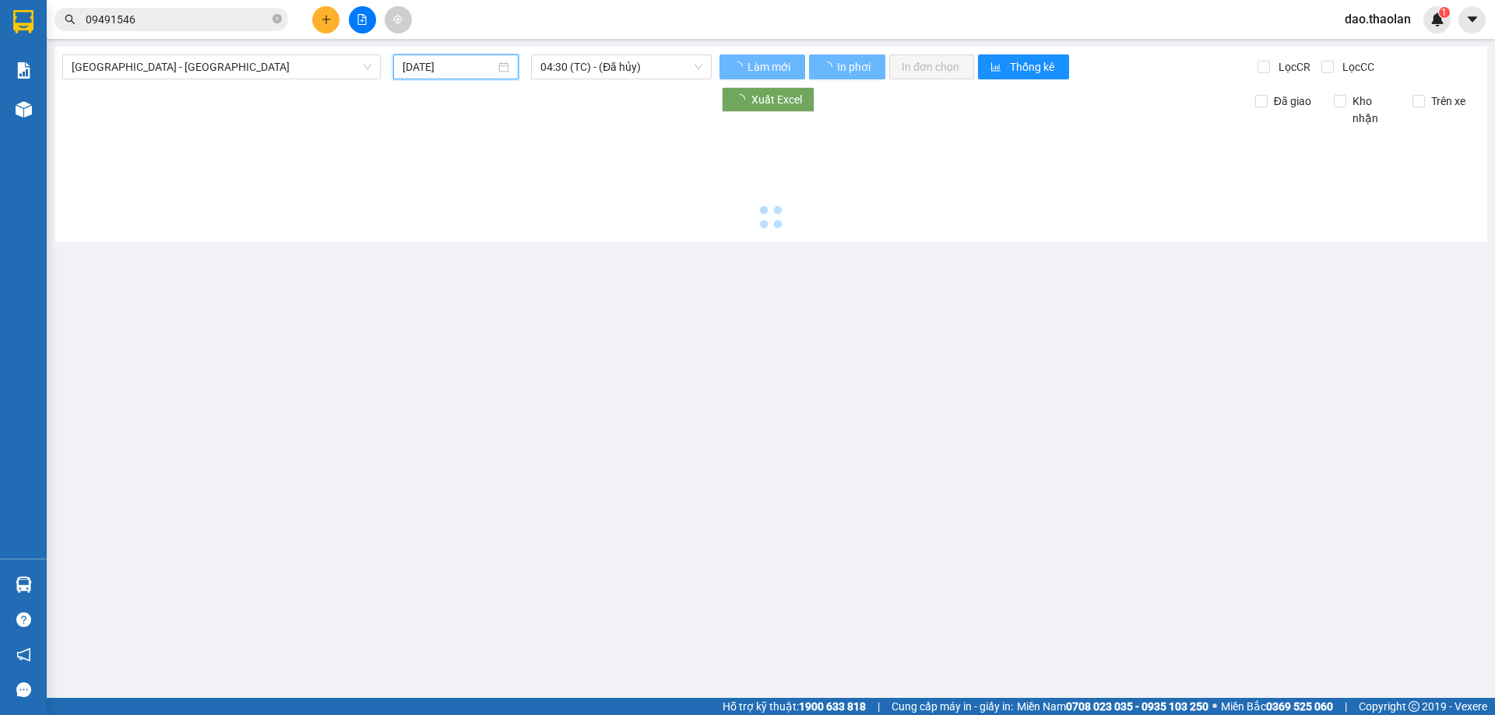
type input "[DATE]"
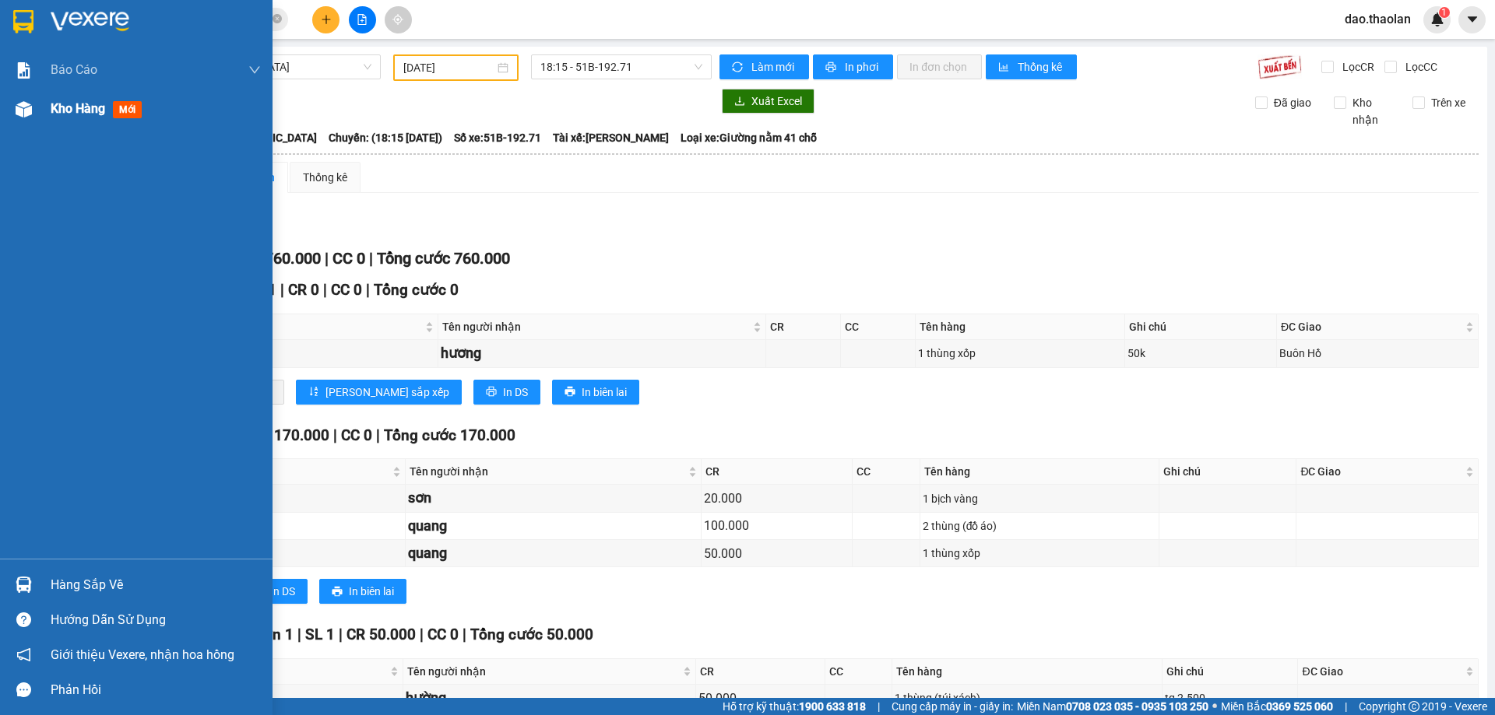
click at [67, 125] on div "Kho hàng mới" at bounding box center [156, 109] width 210 height 39
